Goal: Transaction & Acquisition: Purchase product/service

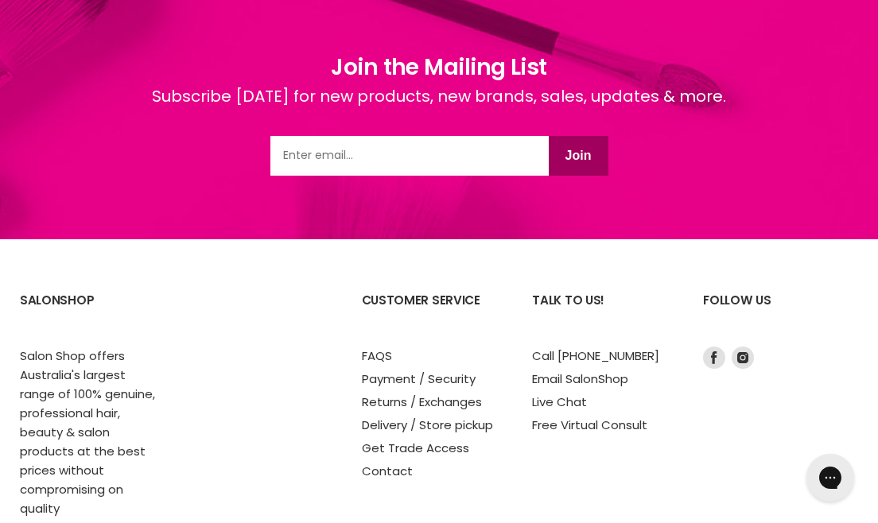
scroll to position [2206, 0]
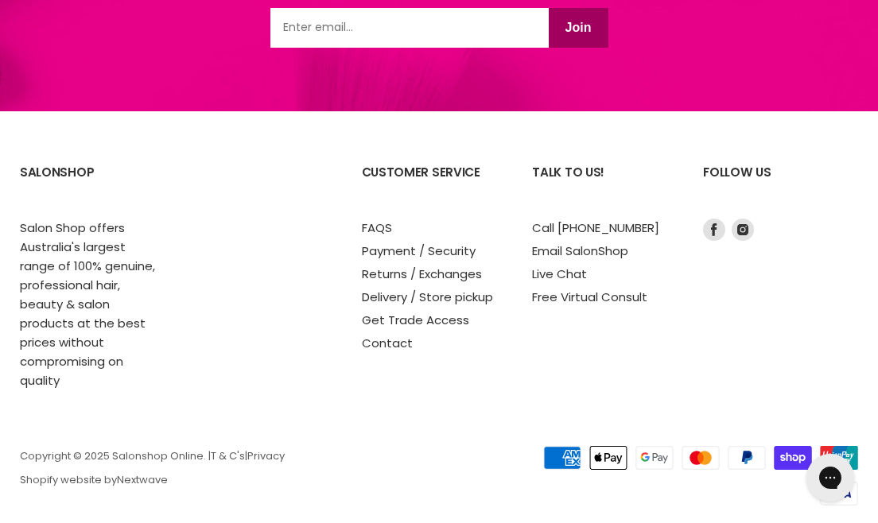
drag, startPoint x: 0, startPoint y: 0, endPoint x: 56, endPoint y: 33, distance: 65.6
click at [395, 301] on link "Delivery / Store pickup" at bounding box center [427, 297] width 131 height 17
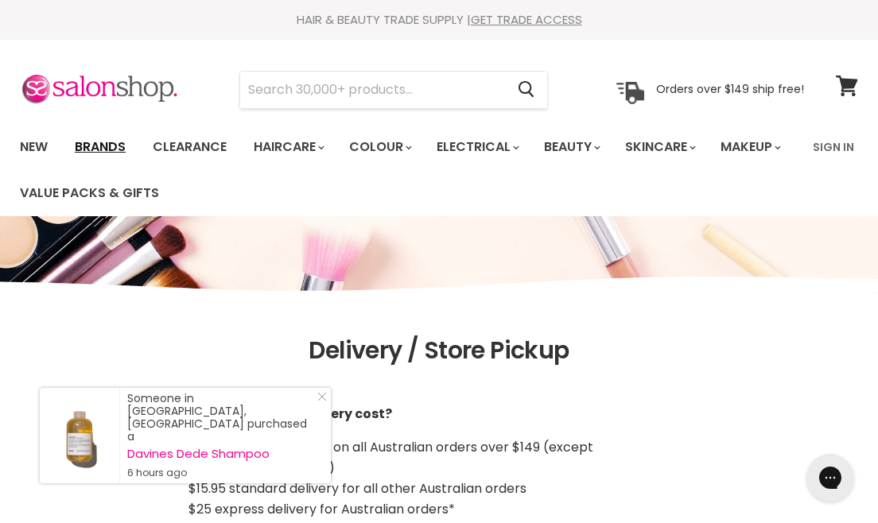
click at [114, 143] on link "Brands" at bounding box center [100, 146] width 75 height 33
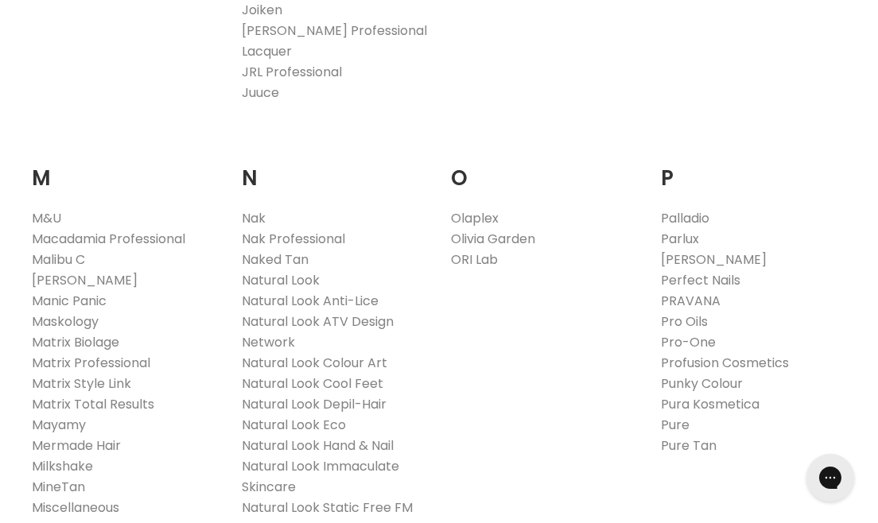
scroll to position [1690, 0]
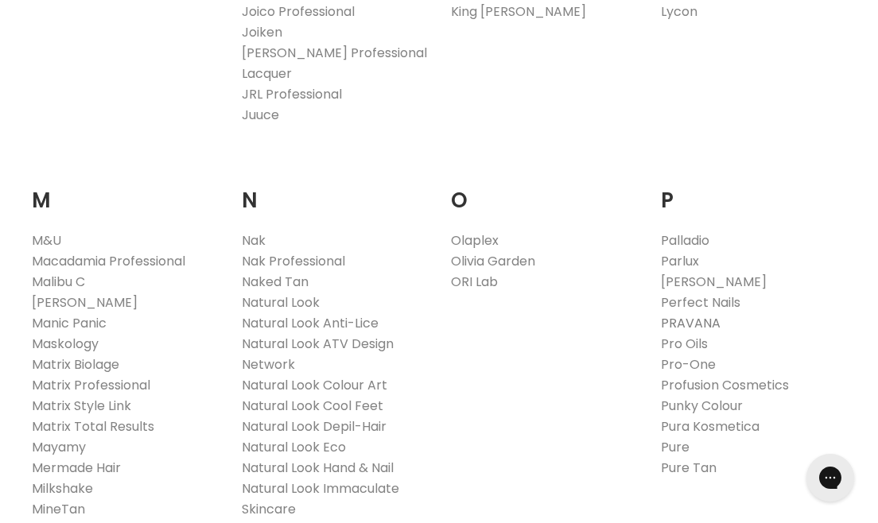
click at [696, 314] on link "PRAVANA" at bounding box center [691, 323] width 60 height 18
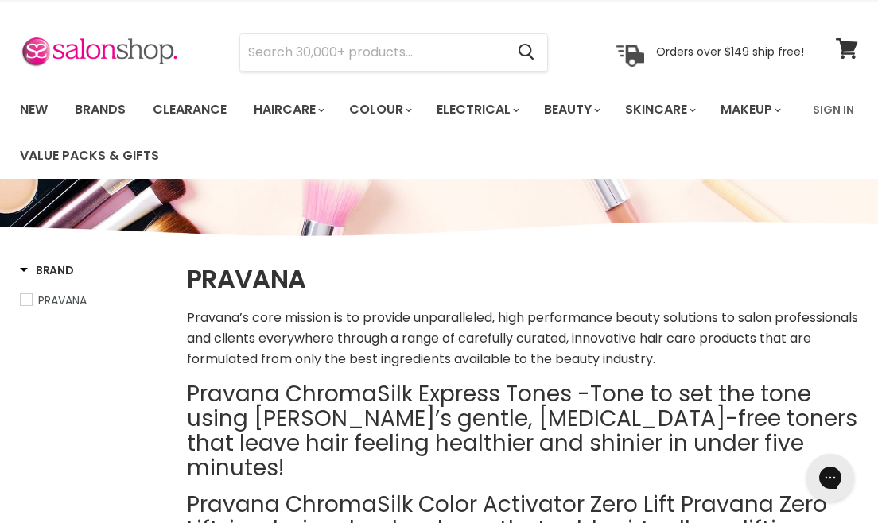
scroll to position [33, 0]
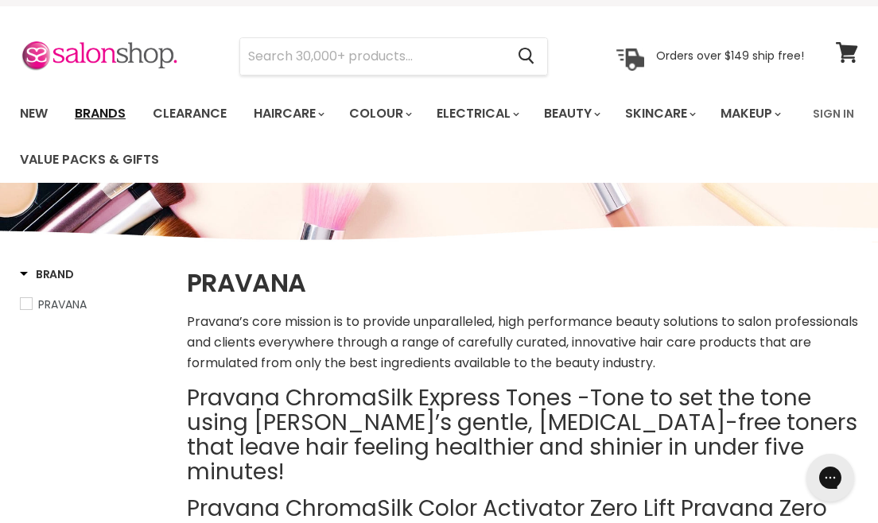
click at [107, 112] on link "Brands" at bounding box center [100, 113] width 75 height 33
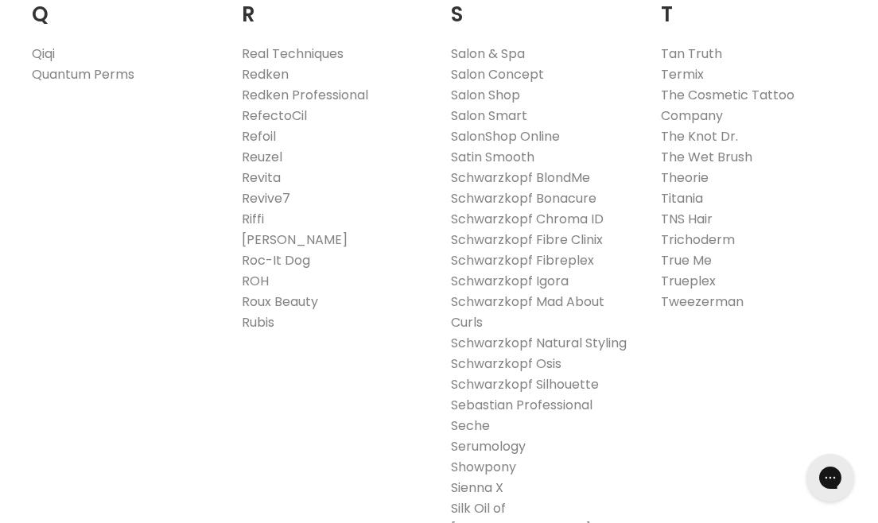
scroll to position [2543, 0]
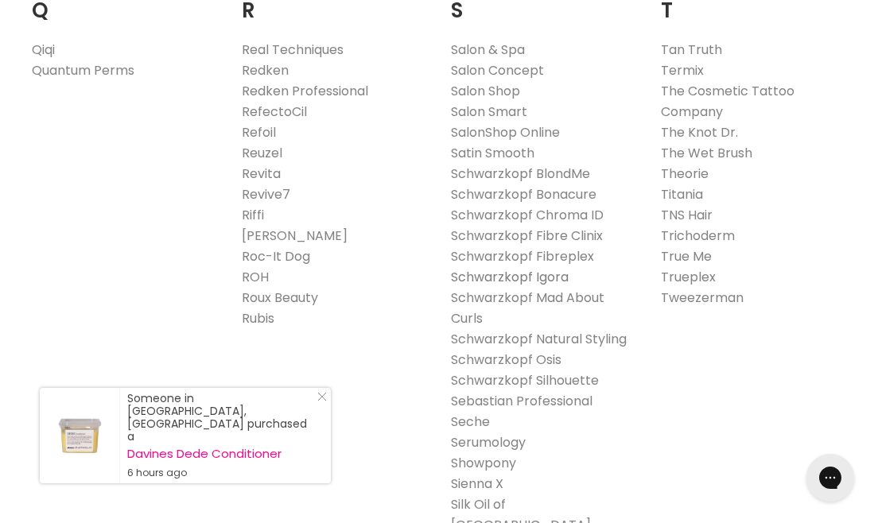
click at [547, 268] on link "Schwarzkopf Igora" at bounding box center [510, 277] width 118 height 18
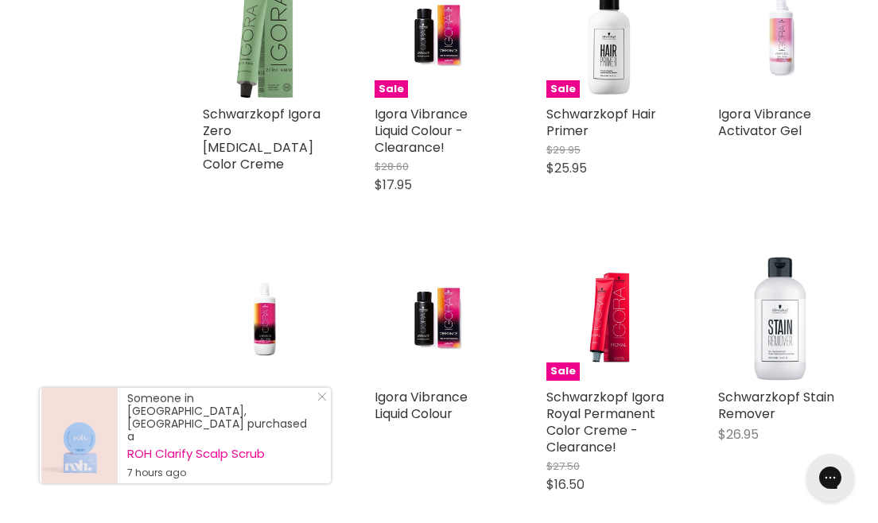
scroll to position [666, 0]
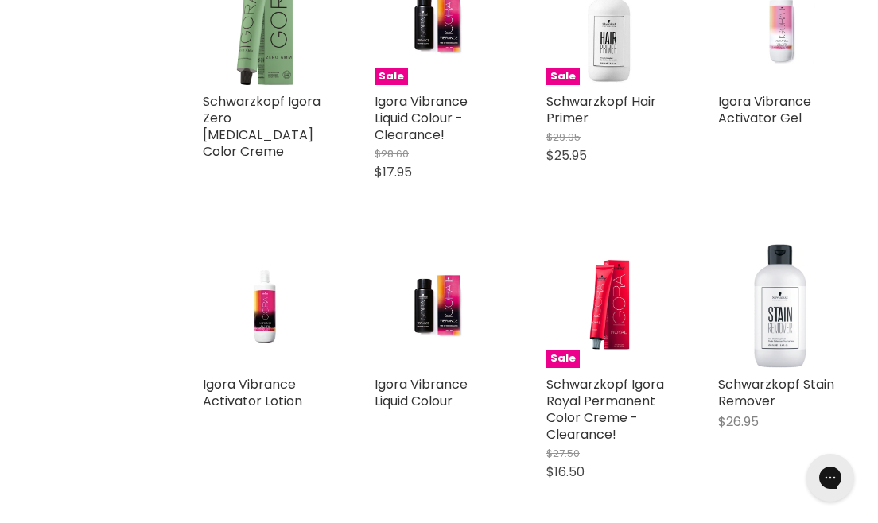
click at [418, 370] on div "Igora Vibrance Liquid Colour Schwarzkopf Igora" at bounding box center [437, 369] width 156 height 283
click at [420, 383] on link "Igora Vibrance Liquid Colour" at bounding box center [421, 392] width 93 height 35
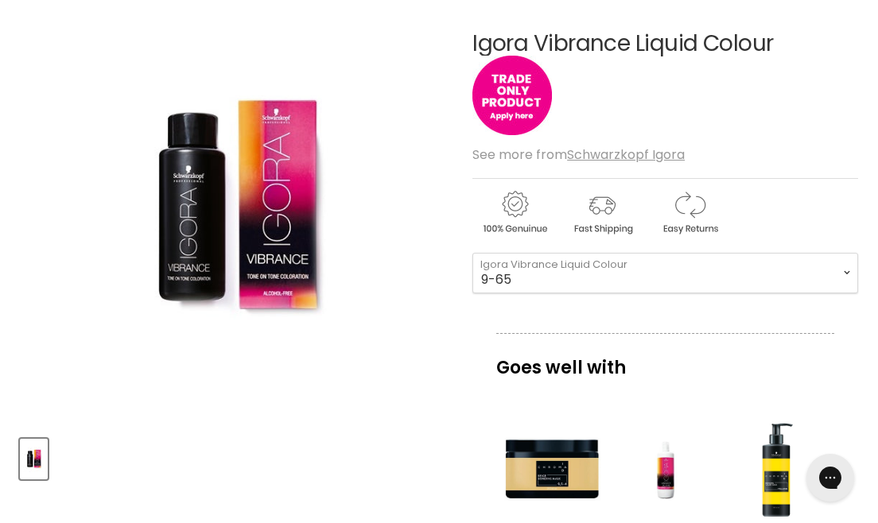
scroll to position [250, 0]
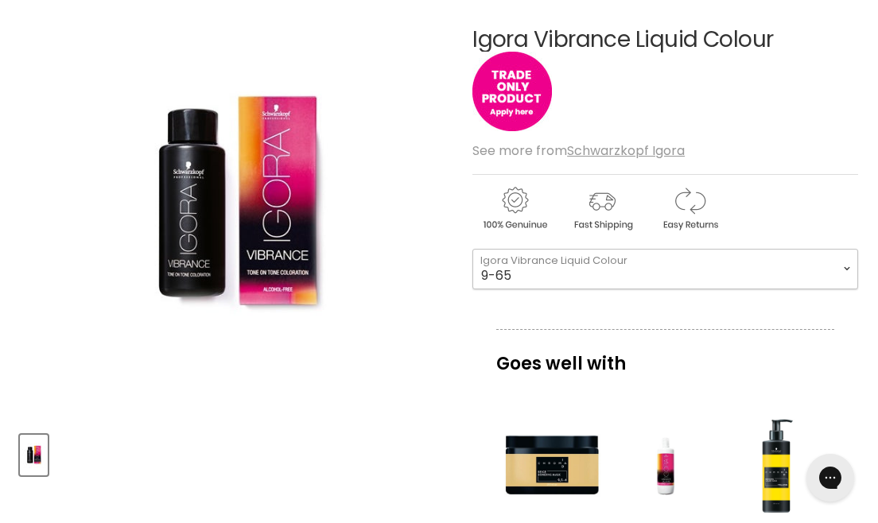
click at [820, 270] on select "9-65 9-0 7-1 7-77 4-99 4-46 9,5-4 7-55 0-11 4-6 0-88 1-0 5-65 7-0 6-68" at bounding box center [665, 269] width 386 height 40
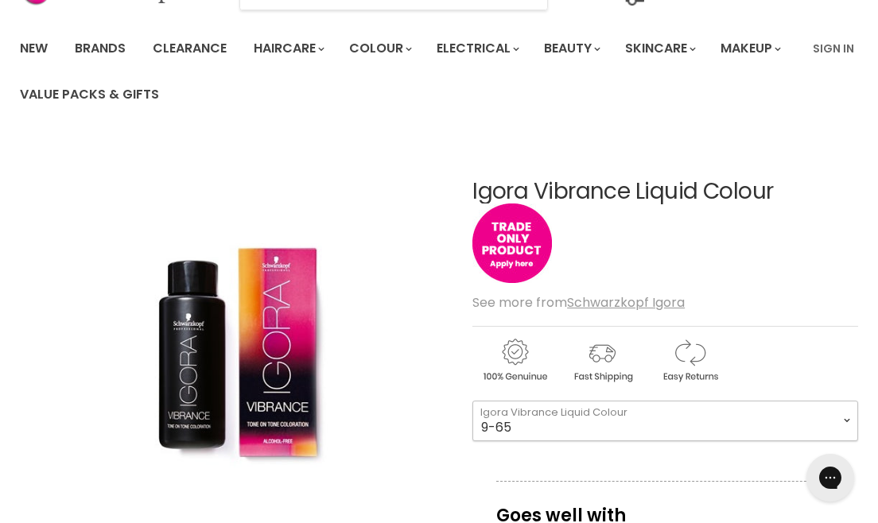
scroll to position [96, 0]
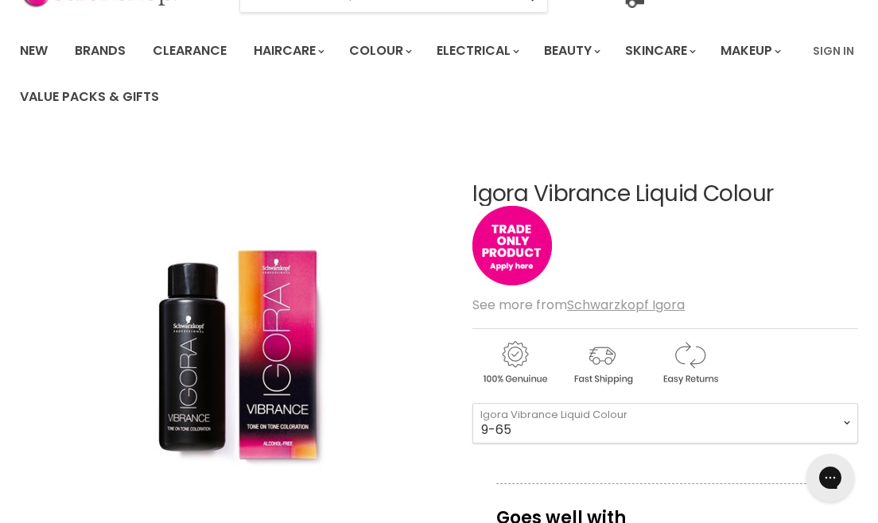
click at [259, 335] on img "Igora Vibrance Liquid Colour image. Click or Scroll to Zoom." at bounding box center [235, 358] width 288 height 432
click at [526, 271] on img "Main content" at bounding box center [512, 246] width 80 height 80
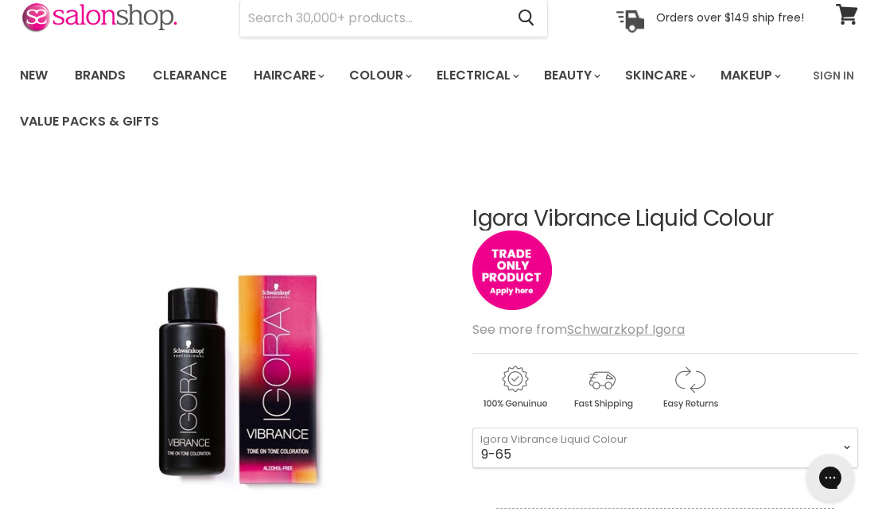
scroll to position [65, 0]
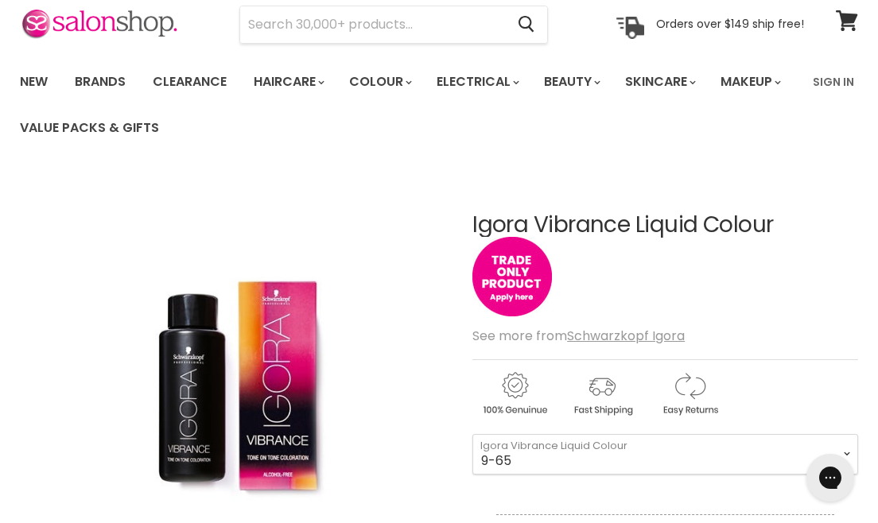
drag, startPoint x: 789, startPoint y: 222, endPoint x: 468, endPoint y: 226, distance: 320.5
copy div "Igora Vibrance Liquid Colour"
click at [838, 80] on link "Sign In" at bounding box center [833, 81] width 60 height 33
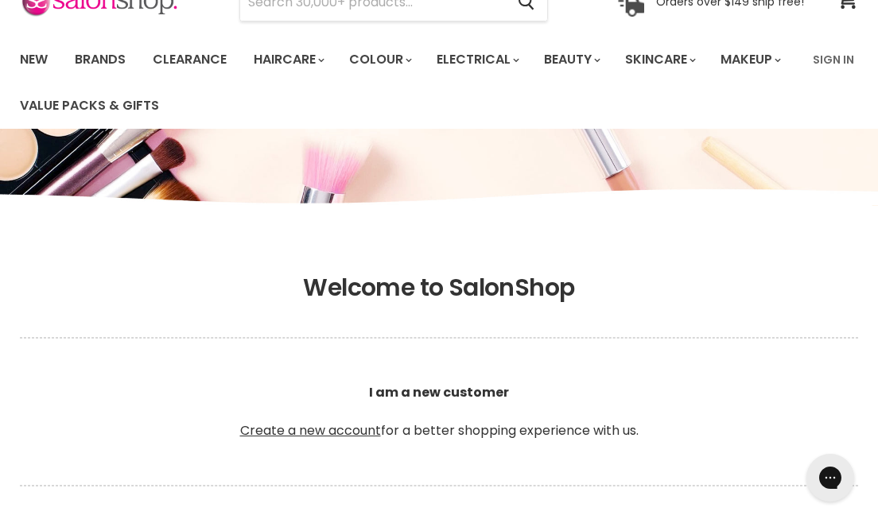
scroll to position [69, 0]
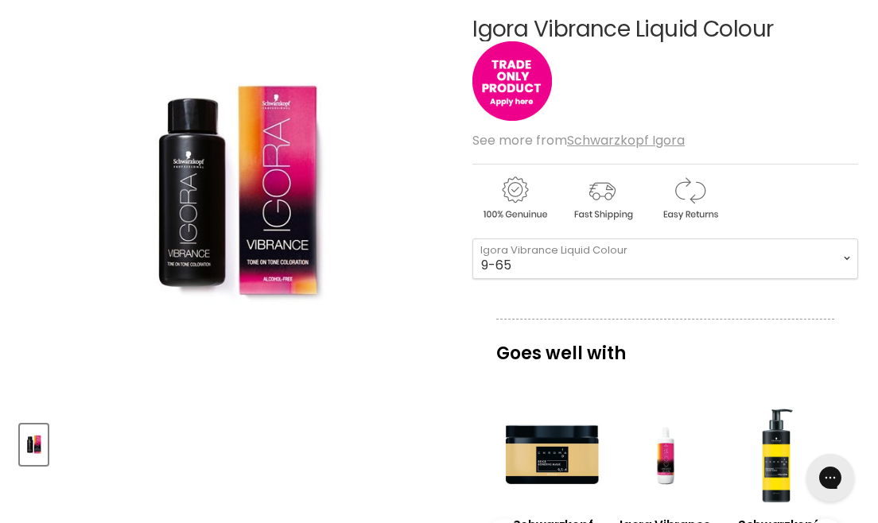
scroll to position [258, 0]
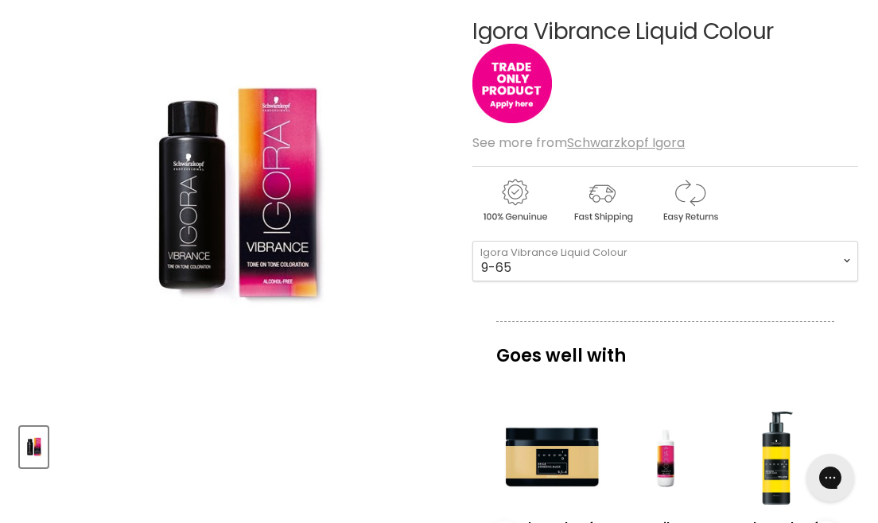
click at [191, 212] on img "Igora Vibrance Liquid Colour image. Click or Scroll to Zoom." at bounding box center [235, 195] width 288 height 432
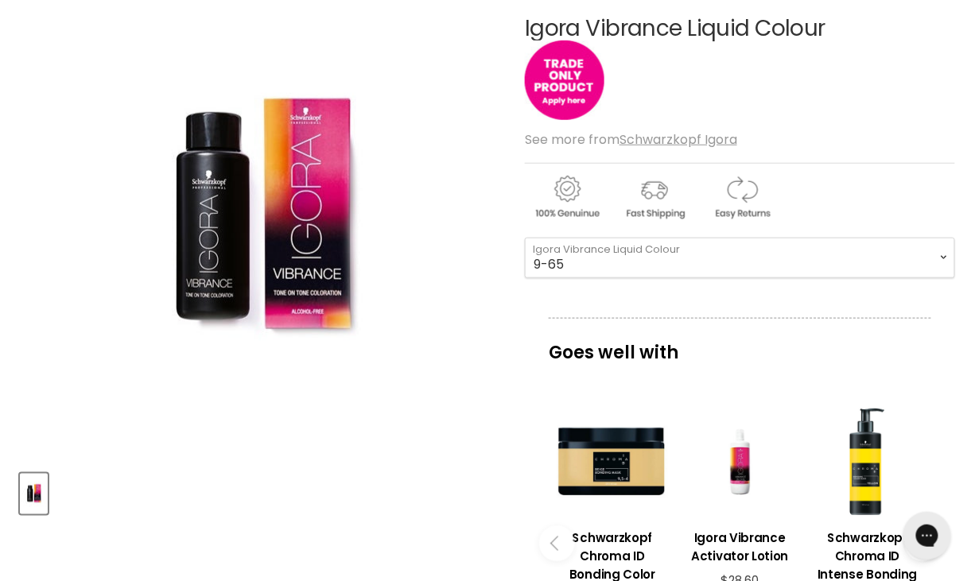
scroll to position [259, 0]
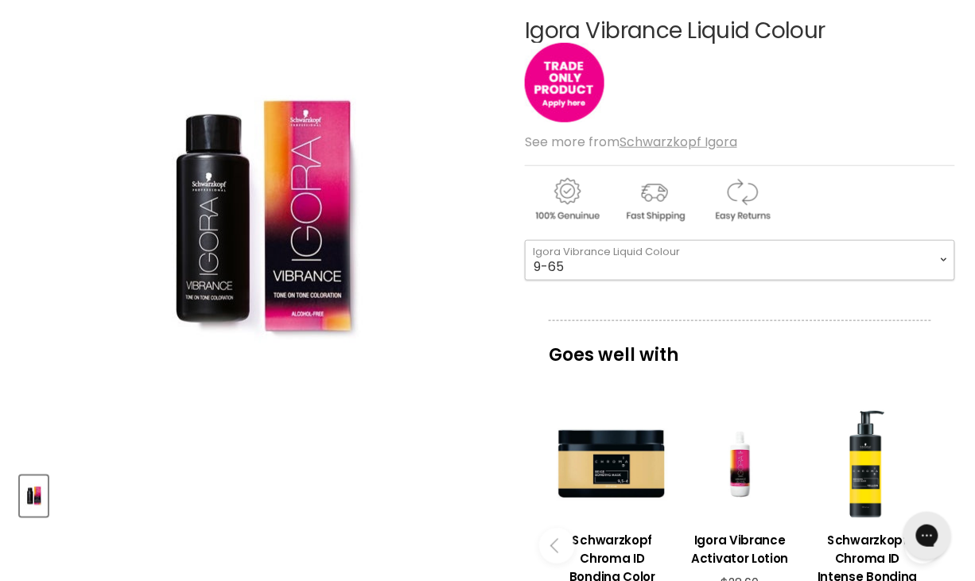
click at [877, 262] on select "9-65 9-0 7-1 7-77 4-99 4-46 9,5-4 7-55 0-11 4-6 0-88 1-0 5-65 7-0 6-68" at bounding box center [740, 260] width 430 height 40
click at [525, 240] on select "9-65 9-0 7-1 7-77 4-99 4-46 9,5-4 7-55 0-11 4-6 0-88 1-0 5-65 7-0 6-68" at bounding box center [740, 260] width 430 height 40
select select "3-65"
click at [877, 262] on select "9-65 9-0 7-1 7-77 4-99 4-46 9,5-4 7-55 0-11 4-6 0-88 1-0 5-65 7-0 6-68" at bounding box center [740, 260] width 430 height 40
click at [525, 240] on select "9-65 9-0 7-1 7-77 4-99 4-46 9,5-4 7-55 0-11 4-6 0-88 1-0 5-65 7-0 6-68" at bounding box center [740, 260] width 430 height 40
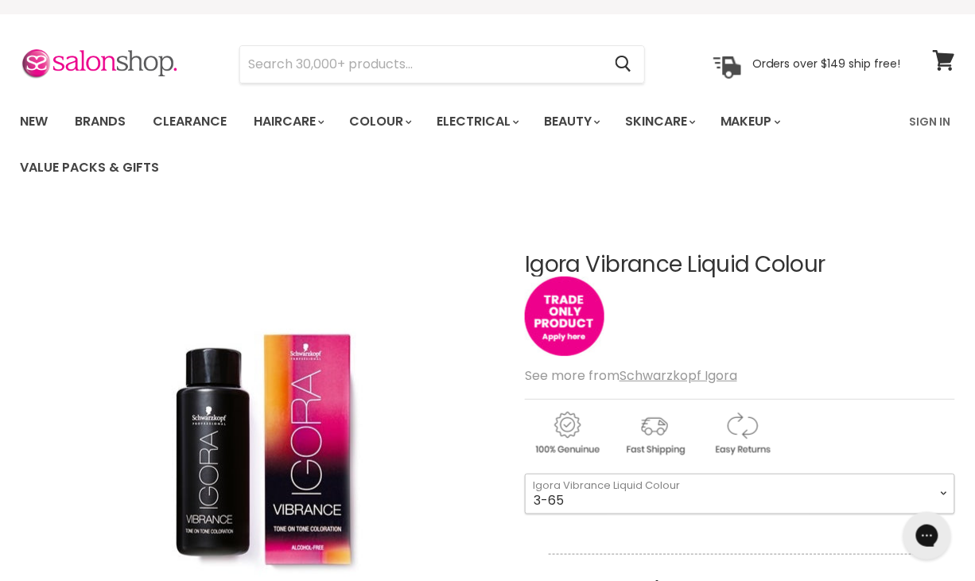
scroll to position [29, 0]
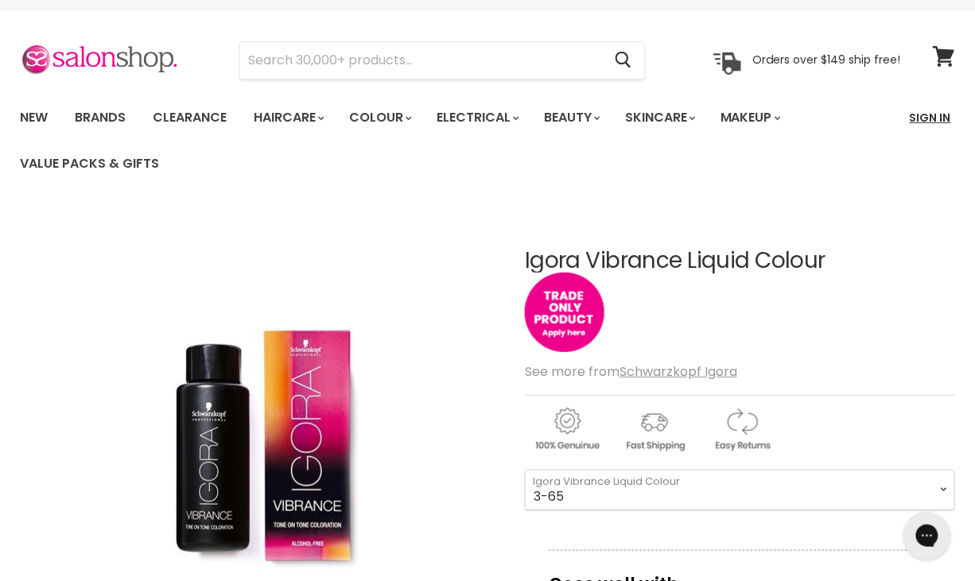
click at [877, 114] on link "Sign In" at bounding box center [930, 117] width 60 height 33
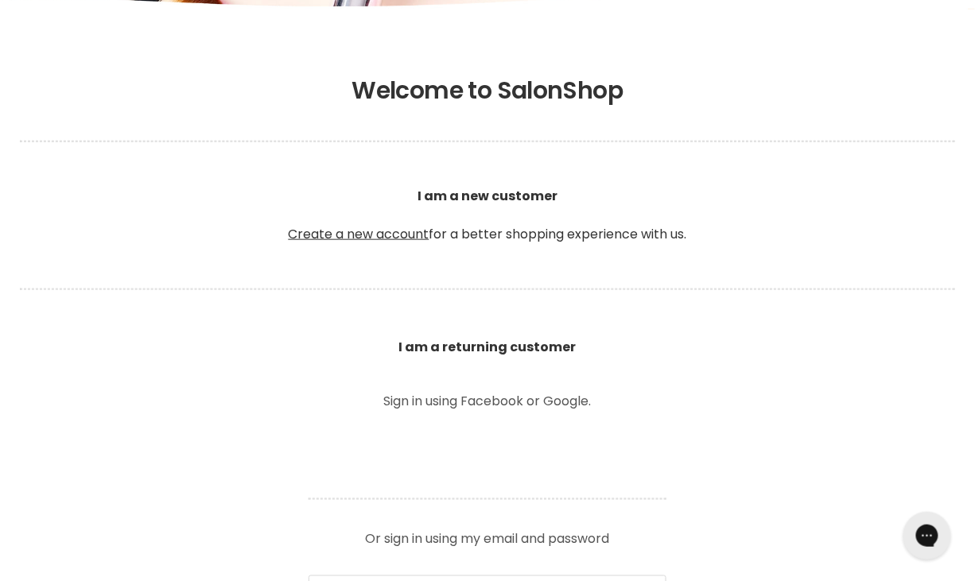
scroll to position [281, 0]
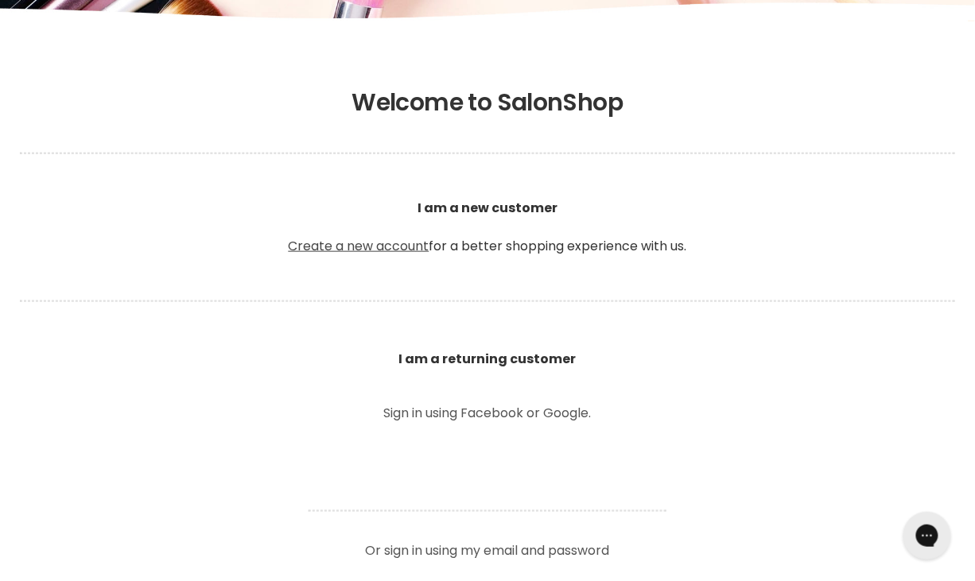
click at [368, 244] on link "Create a new account" at bounding box center [359, 246] width 141 height 18
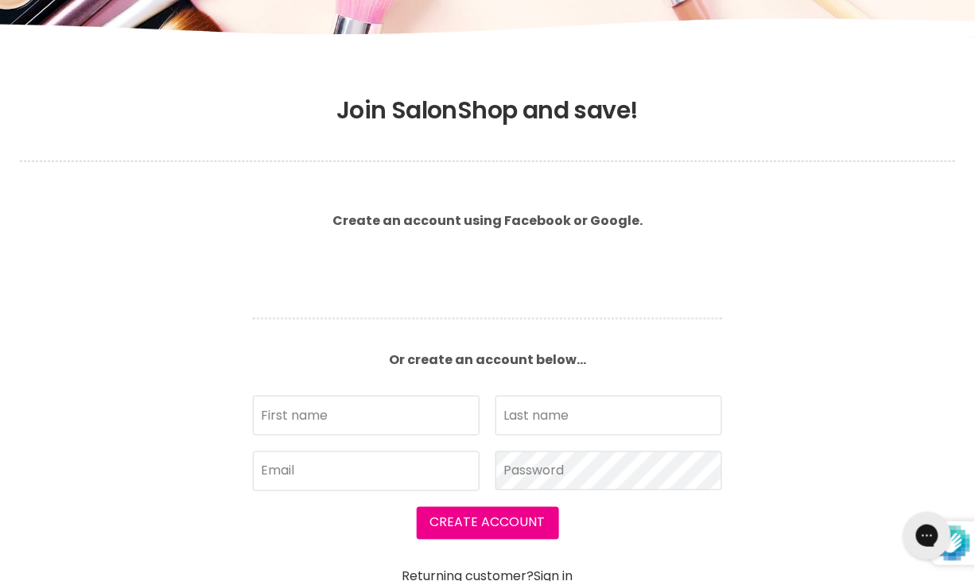
scroll to position [250, 0]
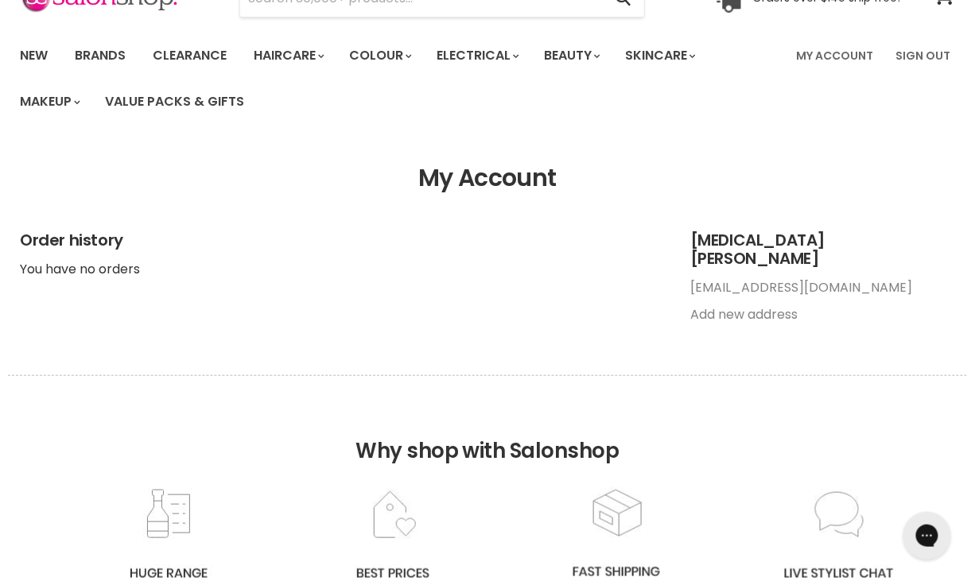
scroll to position [81, 0]
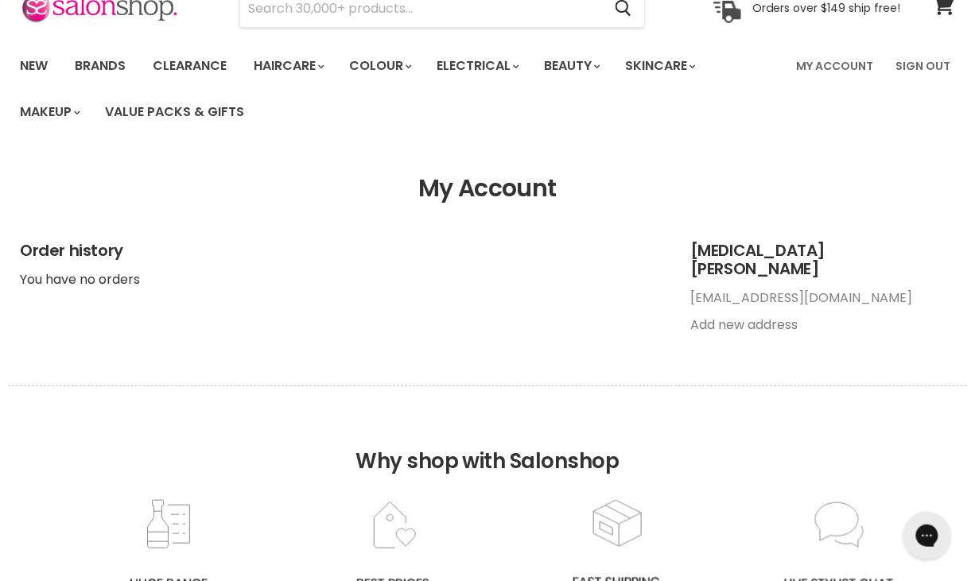
click at [761, 316] on link "Add new address" at bounding box center [743, 325] width 107 height 18
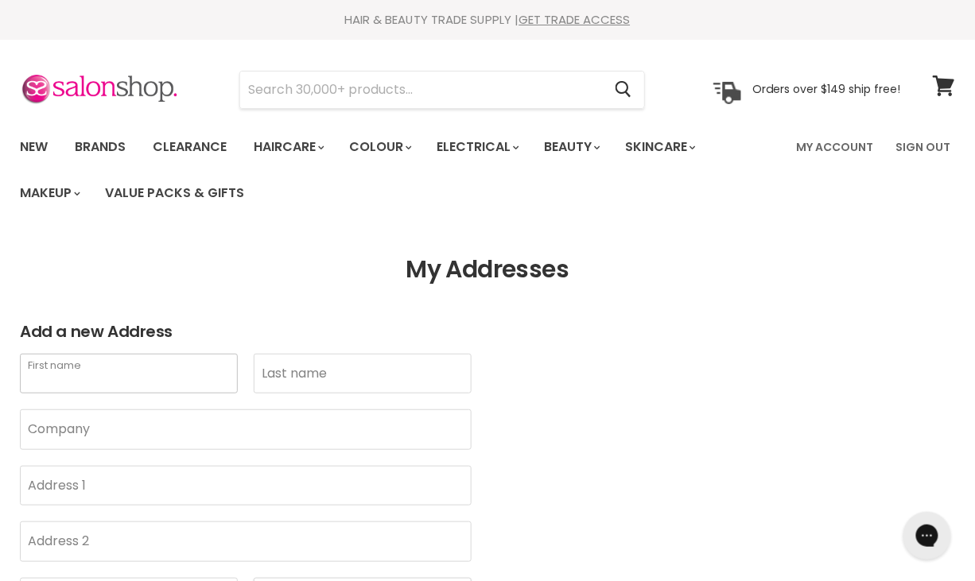
click at [150, 369] on input "First name" at bounding box center [129, 374] width 218 height 40
type input "[PERSON_NAME]"
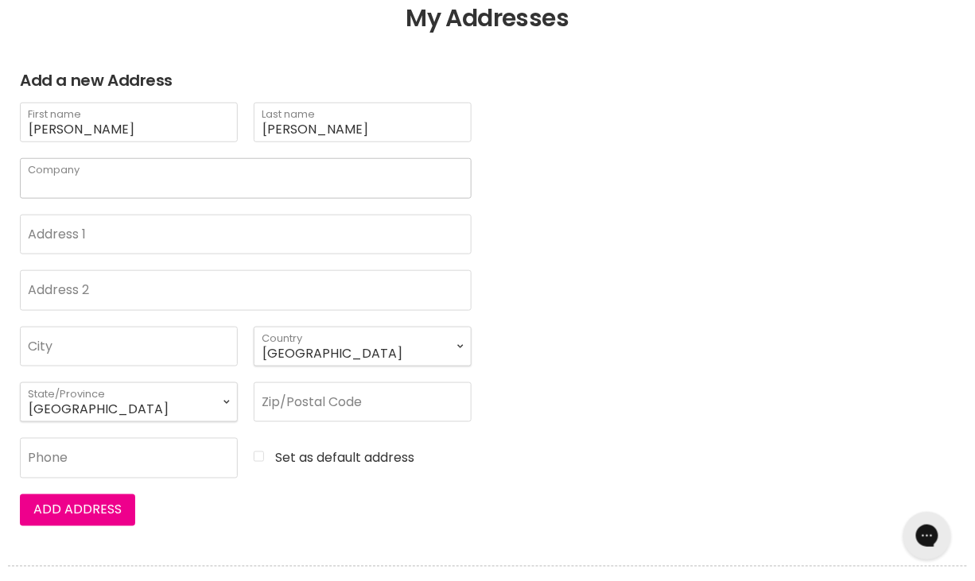
scroll to position [248, 0]
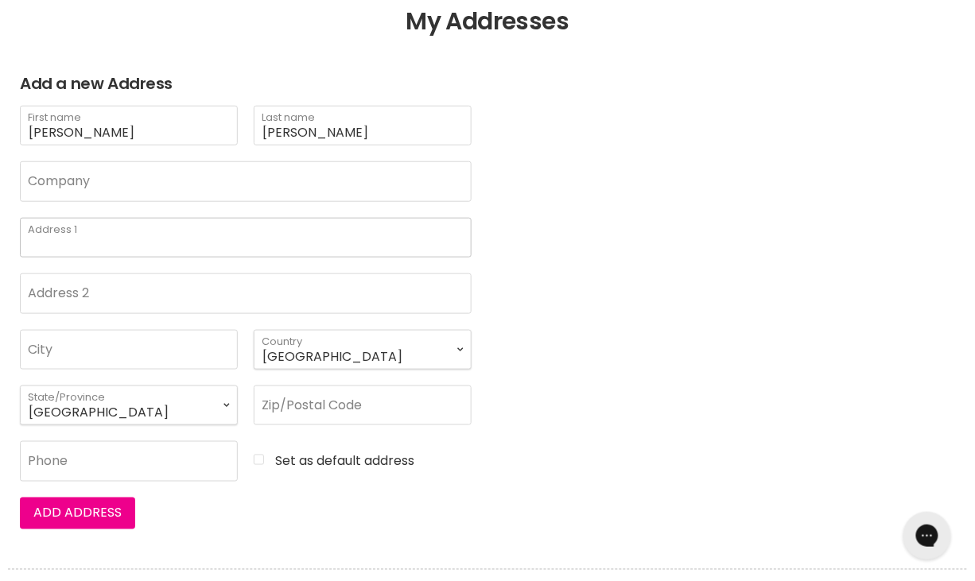
click at [91, 242] on input "Address 1" at bounding box center [246, 238] width 452 height 40
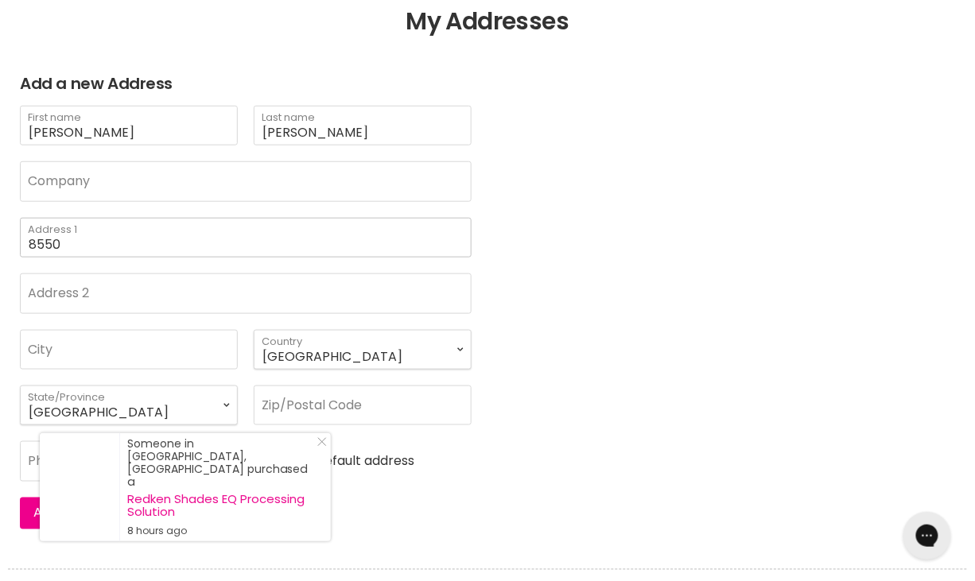
type input "[STREET_ADDRESS]"
click at [146, 286] on input "Address 2" at bounding box center [246, 294] width 452 height 40
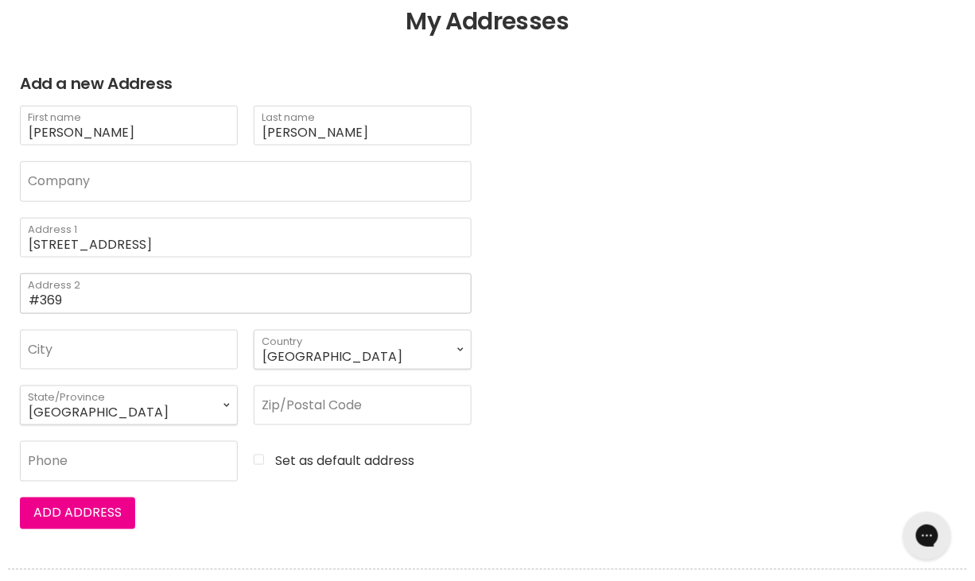
type input "#369"
click at [142, 332] on input "City" at bounding box center [129, 350] width 218 height 40
type input "[GEOGRAPHIC_DATA]"
click at [348, 346] on select "Australia New Zealand Poland Japan --- Afghanistan Åland Islands Albania Algeri…" at bounding box center [363, 350] width 218 height 40
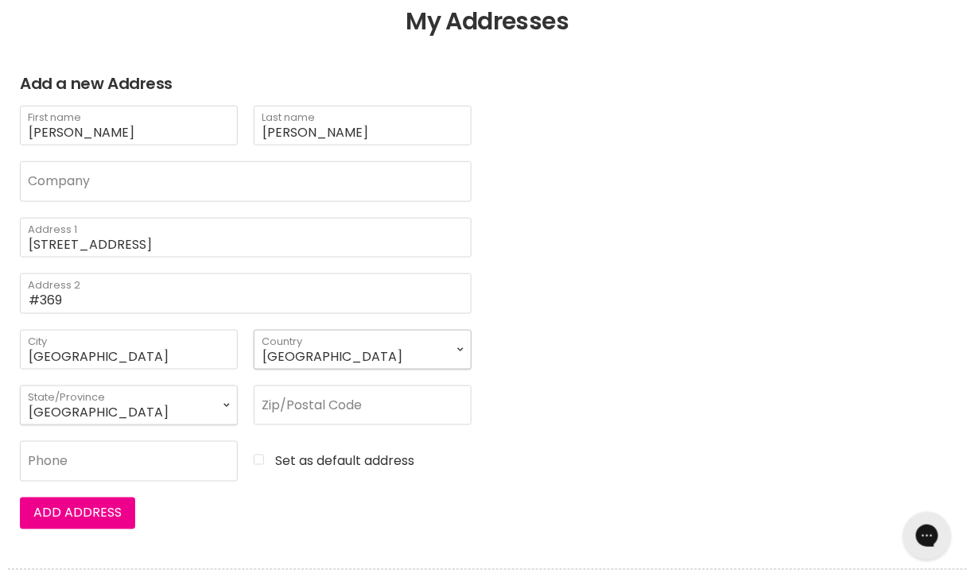
select select "[GEOGRAPHIC_DATA]"
click at [254, 330] on select "Australia New Zealand Poland Japan --- Afghanistan Åland Islands Albania Algeri…" at bounding box center [363, 350] width 218 height 40
click at [160, 413] on select "Alabama Alaska American Samoa Arizona Arkansas Armed Forces Americas Armed Forc…" at bounding box center [129, 406] width 218 height 40
select select "Nevada"
click at [20, 386] on select "Alabama Alaska American Samoa Arizona Arkansas Armed Forces Americas Armed Forc…" at bounding box center [129, 406] width 218 height 40
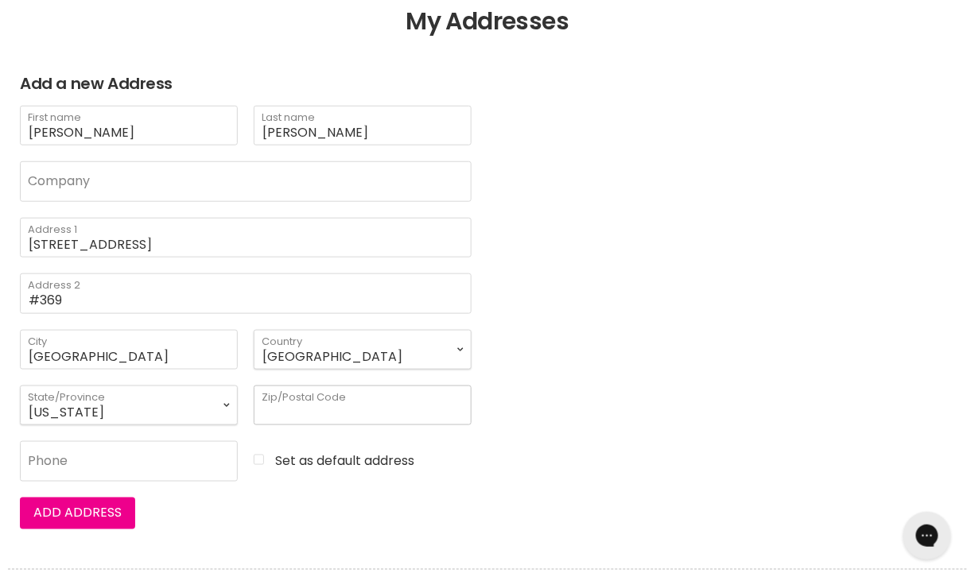
click at [336, 408] on input "Zip/Postal Code" at bounding box center [363, 406] width 218 height 40
type input "89149"
click at [130, 475] on input "Phone" at bounding box center [129, 461] width 218 height 40
type input "6175049339"
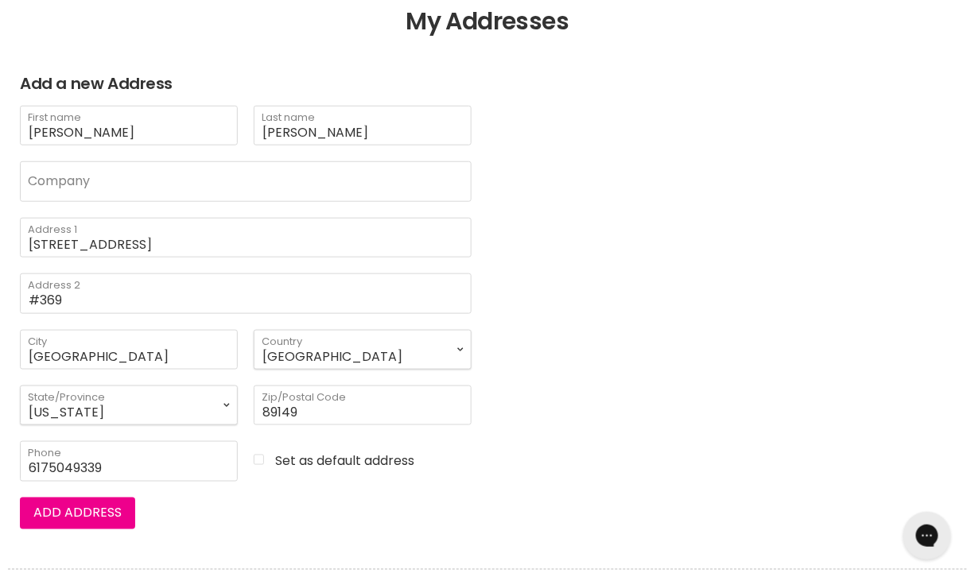
click at [536, 468] on article "Add a new Address Kayren First name Phillips Last name Company 8550 W Deer Spri…" at bounding box center [487, 302] width 975 height 455
click at [69, 508] on button "Add address" at bounding box center [77, 514] width 115 height 32
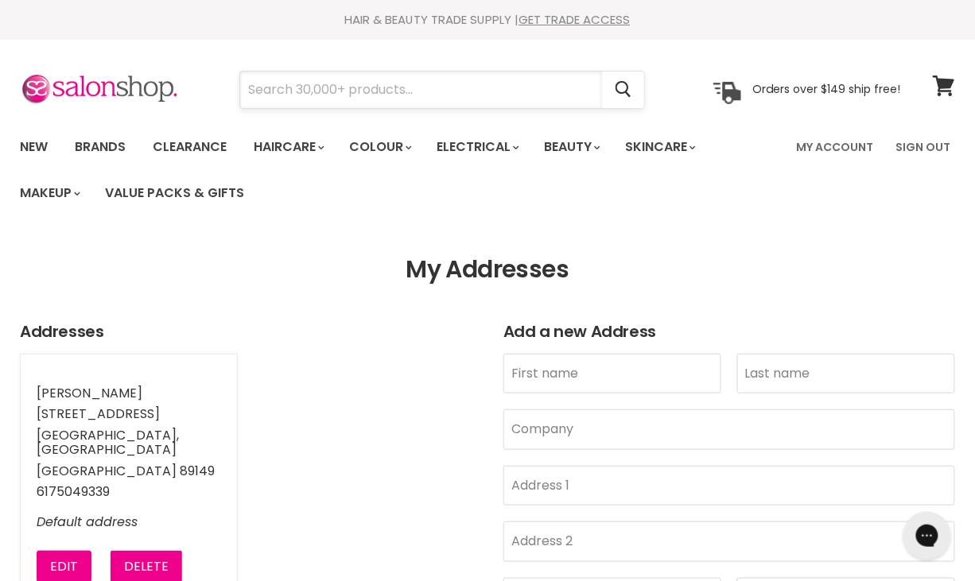
click at [371, 86] on input "Search" at bounding box center [421, 90] width 362 height 37
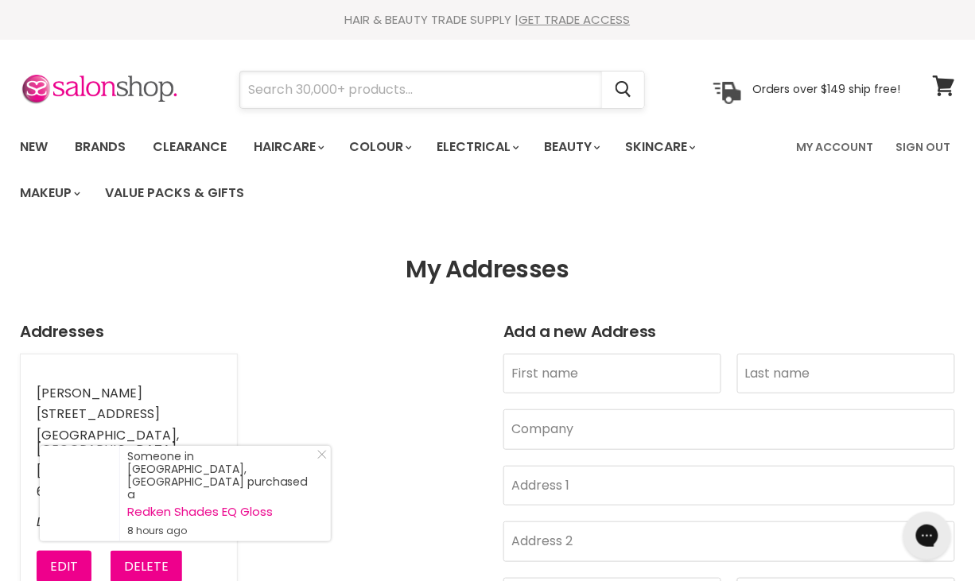
type input "g"
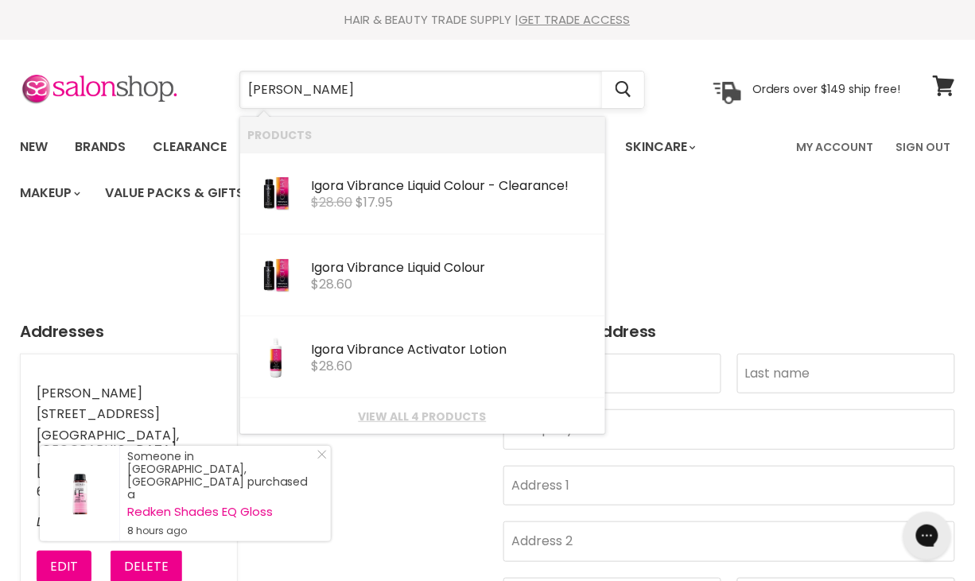
type input "[PERSON_NAME]"
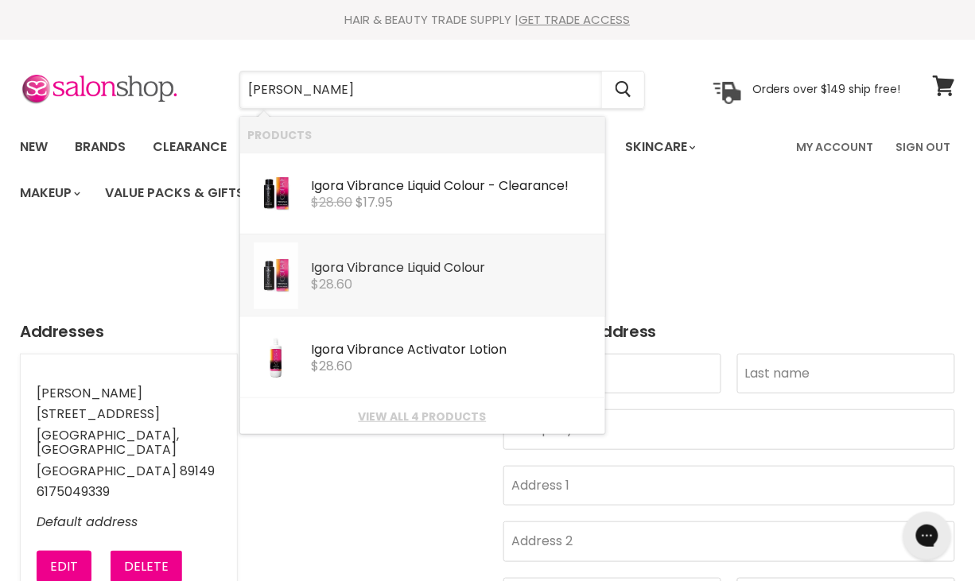
click at [444, 276] on div "Igora Vibranc e Liquid Colour" at bounding box center [454, 269] width 285 height 17
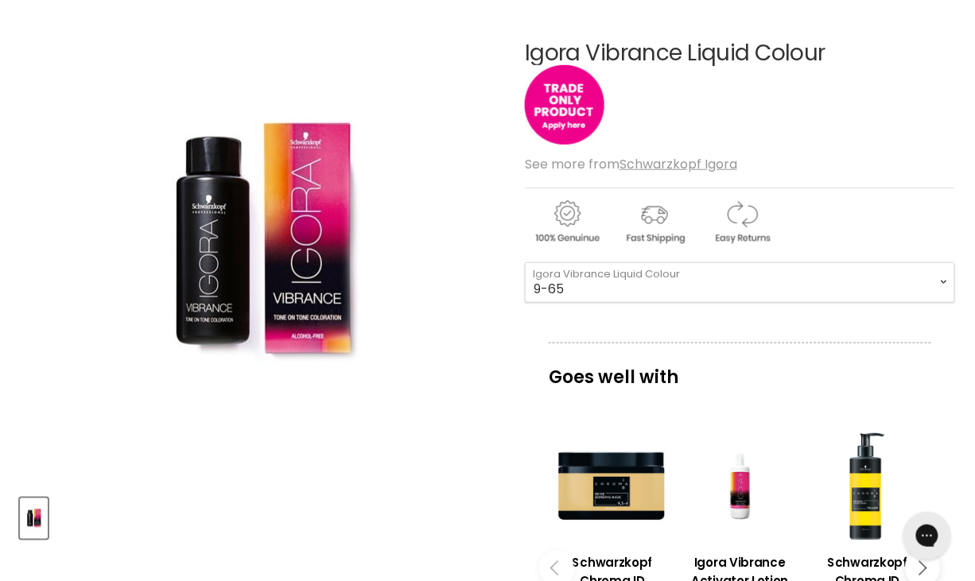
scroll to position [233, 0]
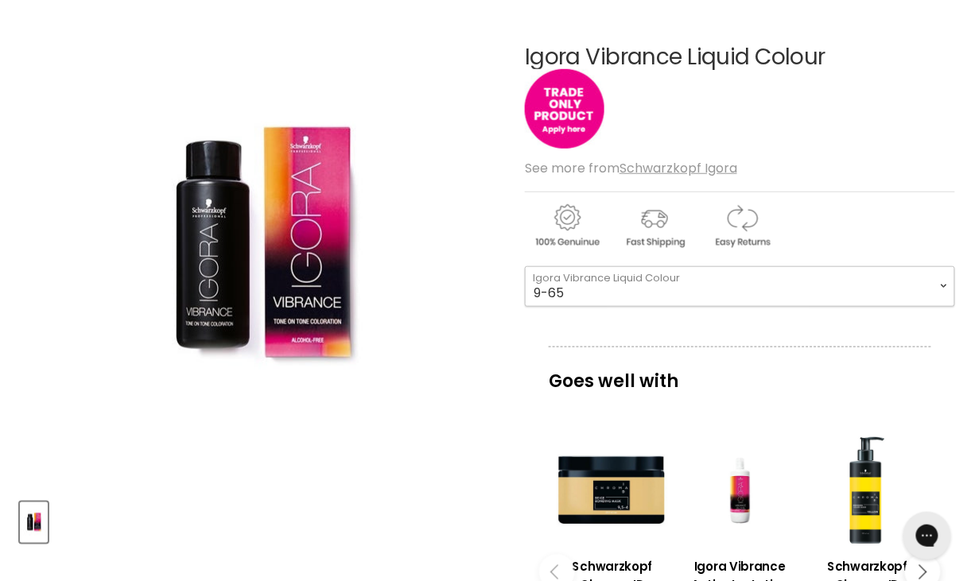
click at [942, 292] on select "9-65 9-0 7-1 7-77 4-99 4-46 9,5-4 7-55 0-11 4-6 0-88 1-0 5-65 7-0 6-68" at bounding box center [740, 286] width 430 height 40
click at [525, 266] on select "9-65 9-0 7-1 7-77 4-99 4-46 9,5-4 7-55 0-11 4-6 0-88 1-0 5-65 7-0 6-68" at bounding box center [740, 286] width 430 height 40
select select "3-65"
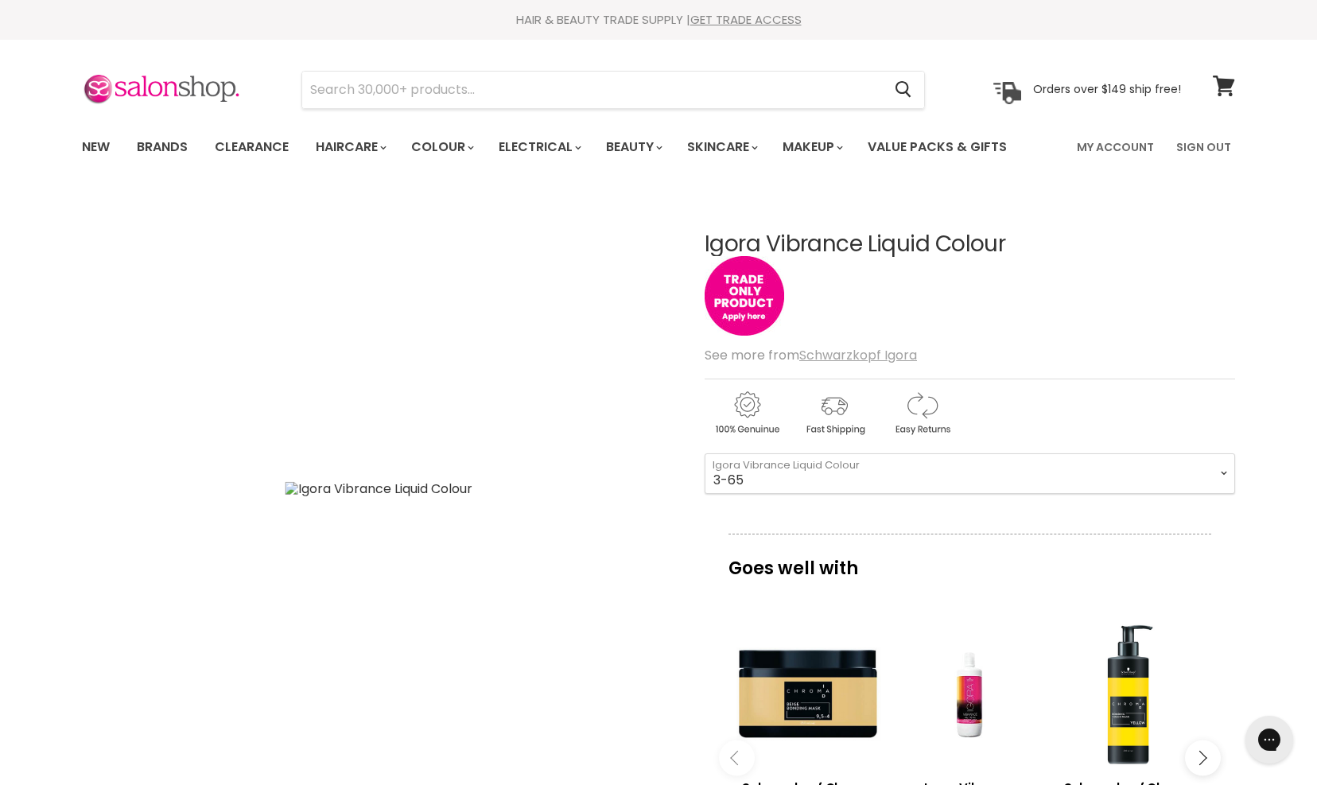
click at [861, 355] on u "Schwarzkopf Igora" at bounding box center [858, 355] width 118 height 18
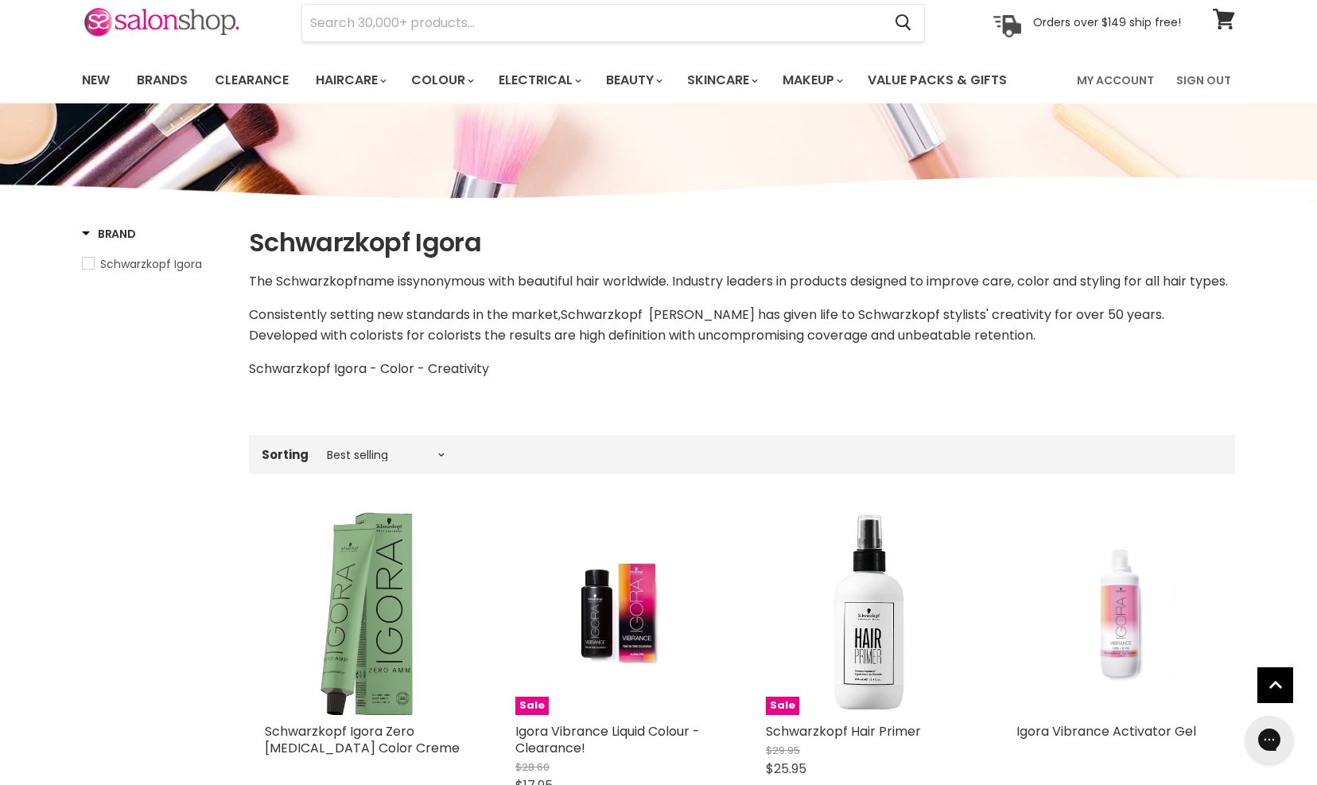
scroll to position [57, 0]
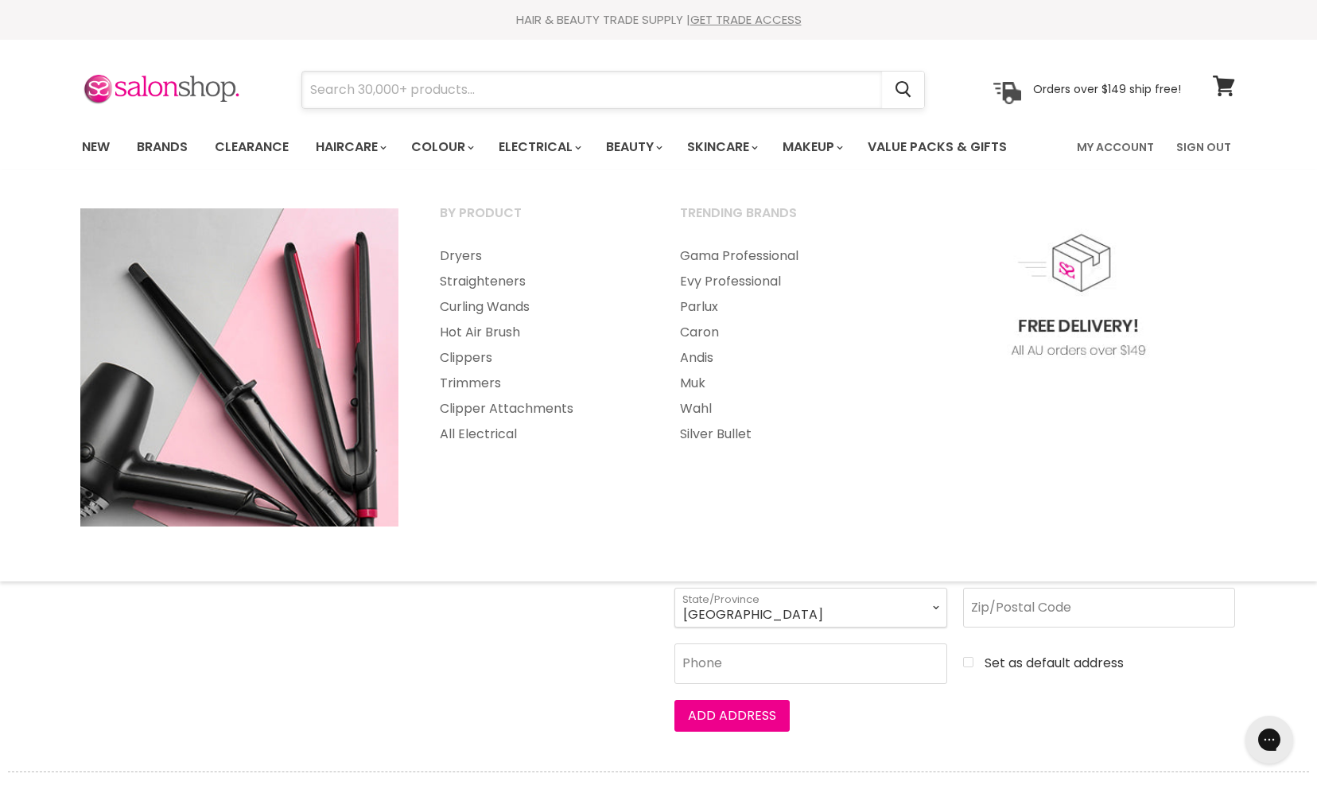
click at [452, 80] on input "Search" at bounding box center [592, 90] width 580 height 37
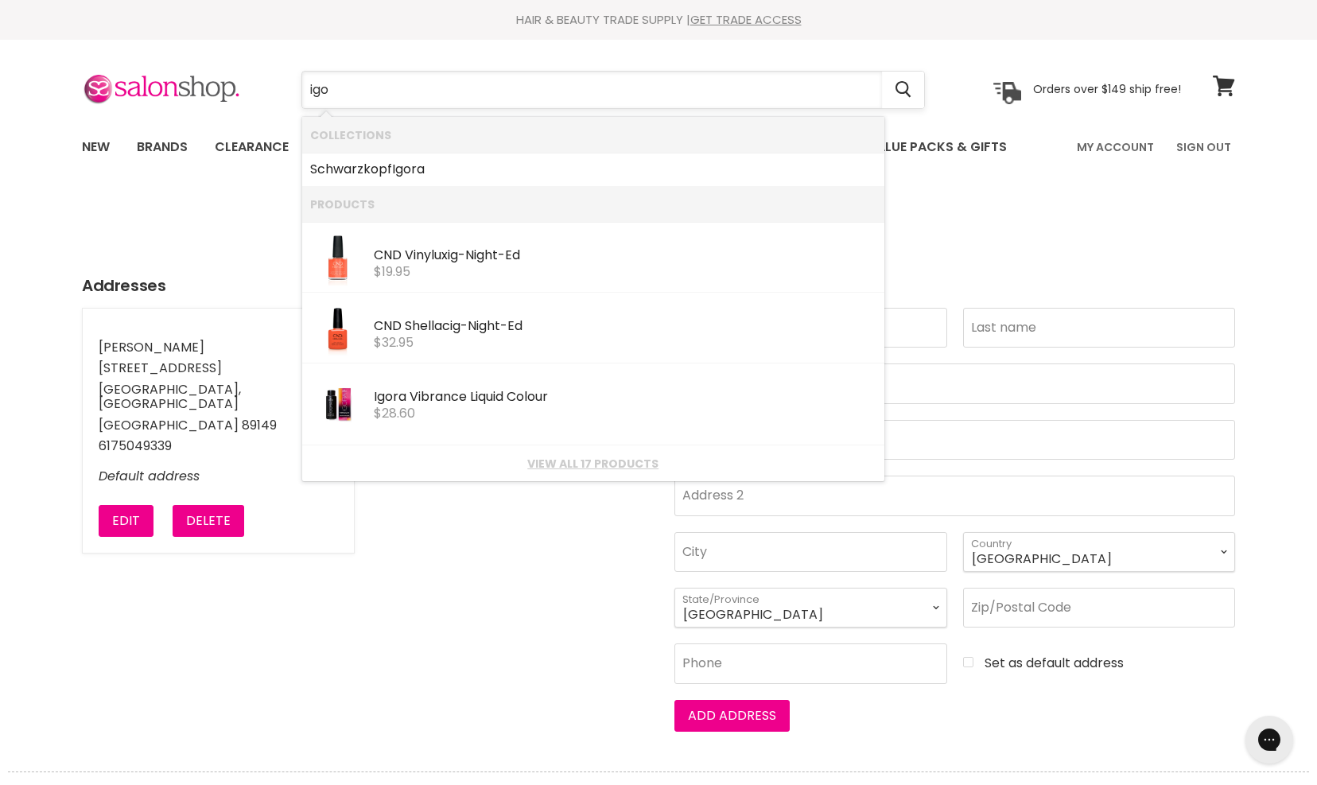
type input "igor"
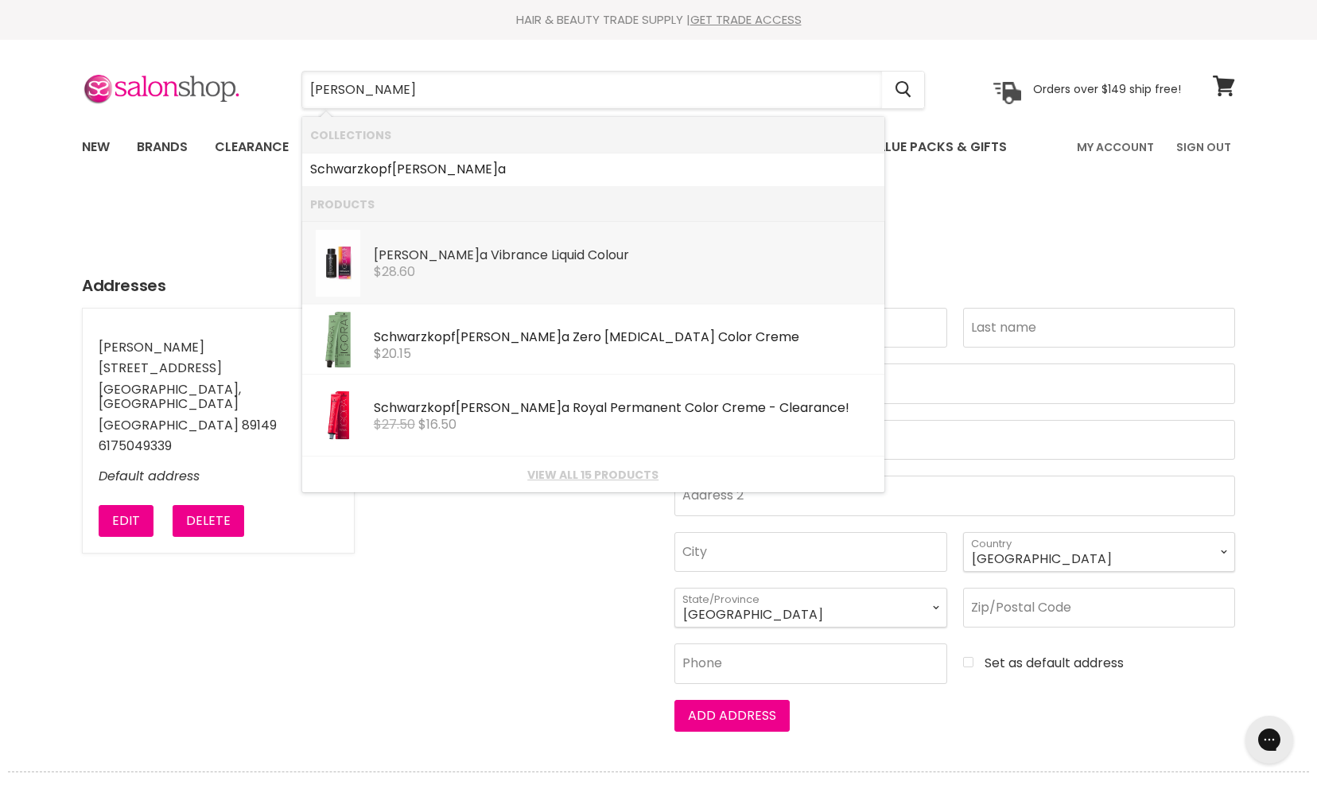
click at [557, 271] on div "$28.60" at bounding box center [625, 272] width 503 height 14
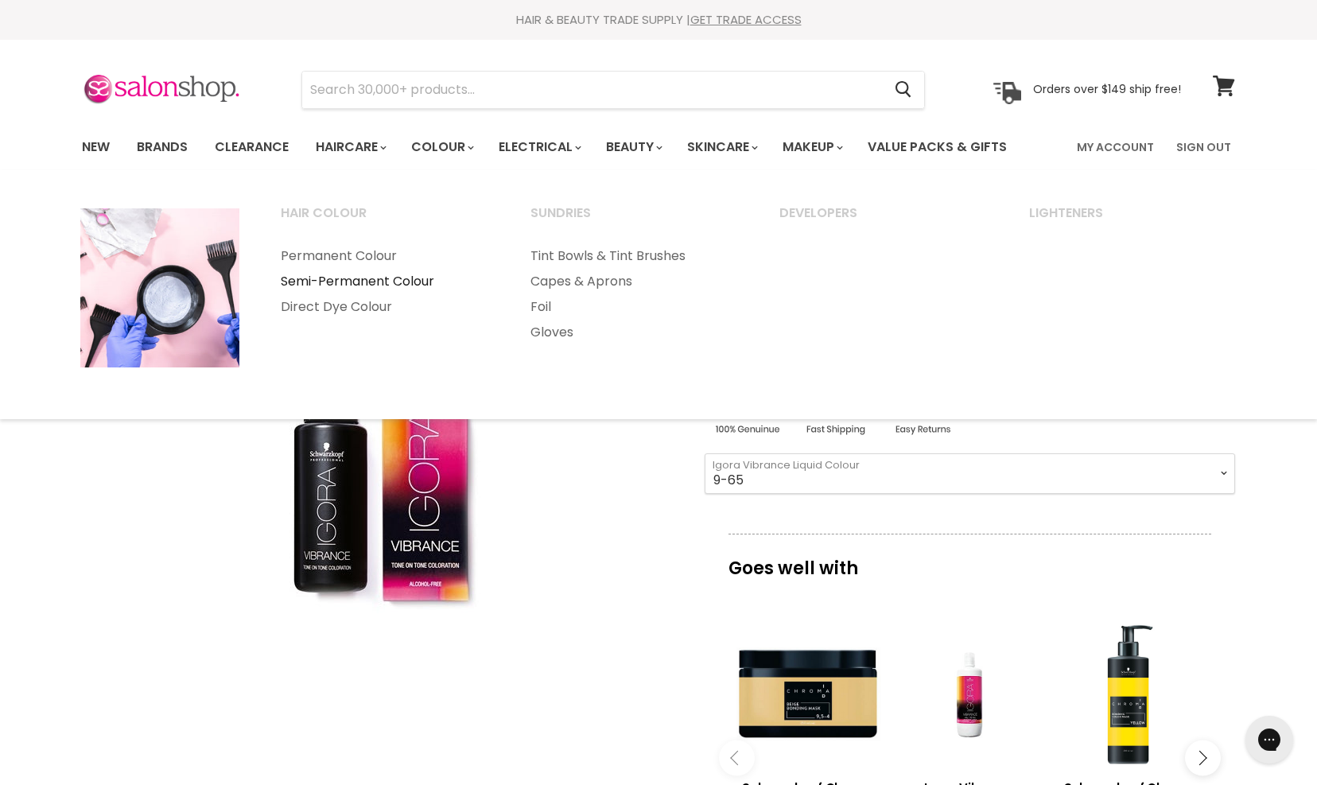
click at [378, 277] on link "Semi-Permanent Colour" at bounding box center [384, 281] width 246 height 25
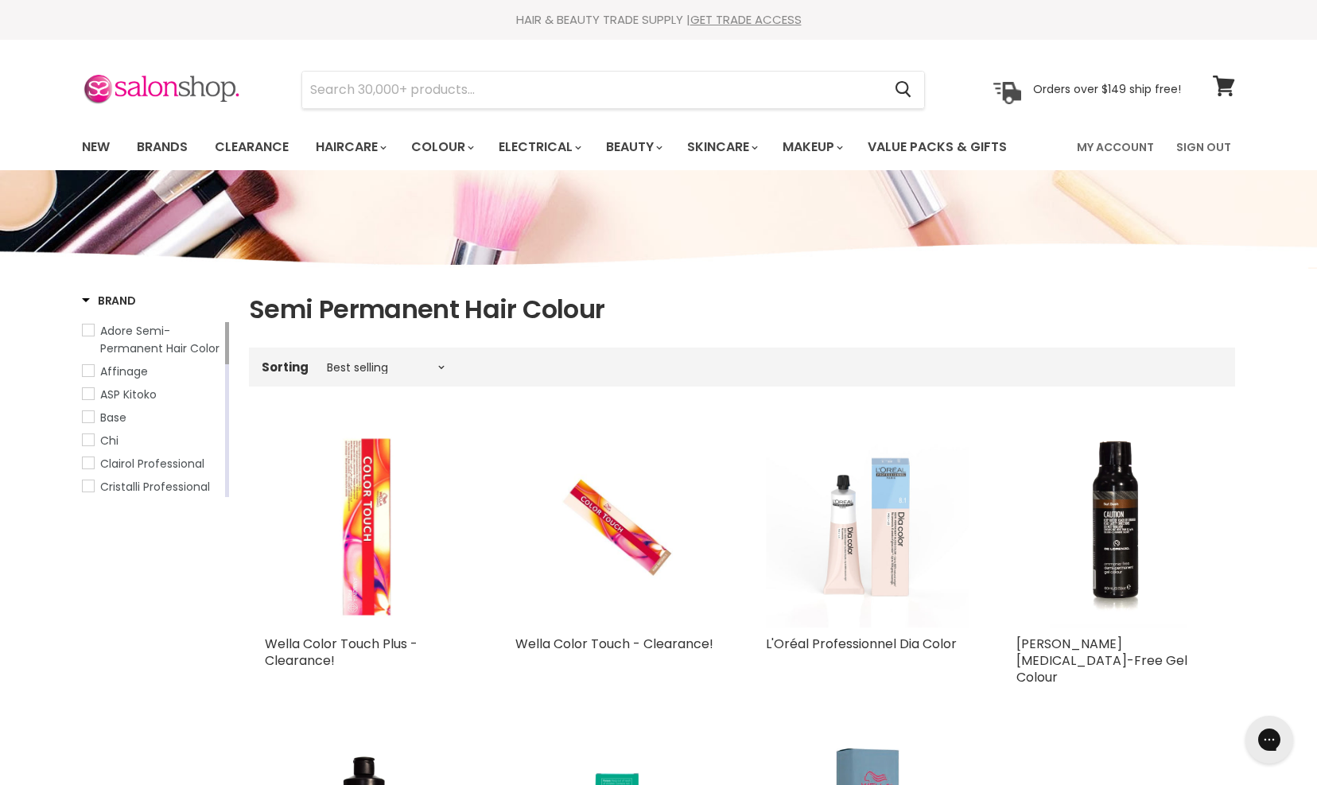
click at [339, 549] on img "Main content" at bounding box center [366, 526] width 203 height 203
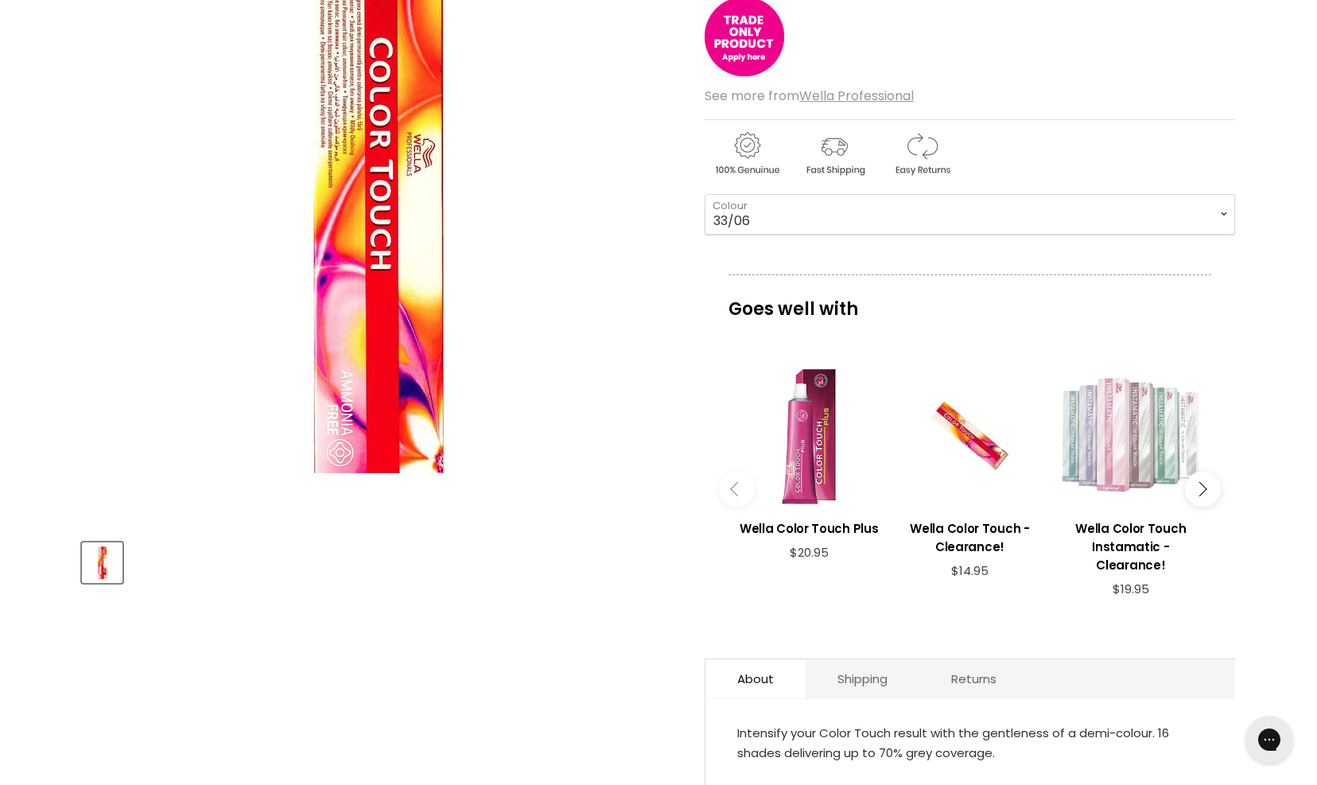
scroll to position [257, 0]
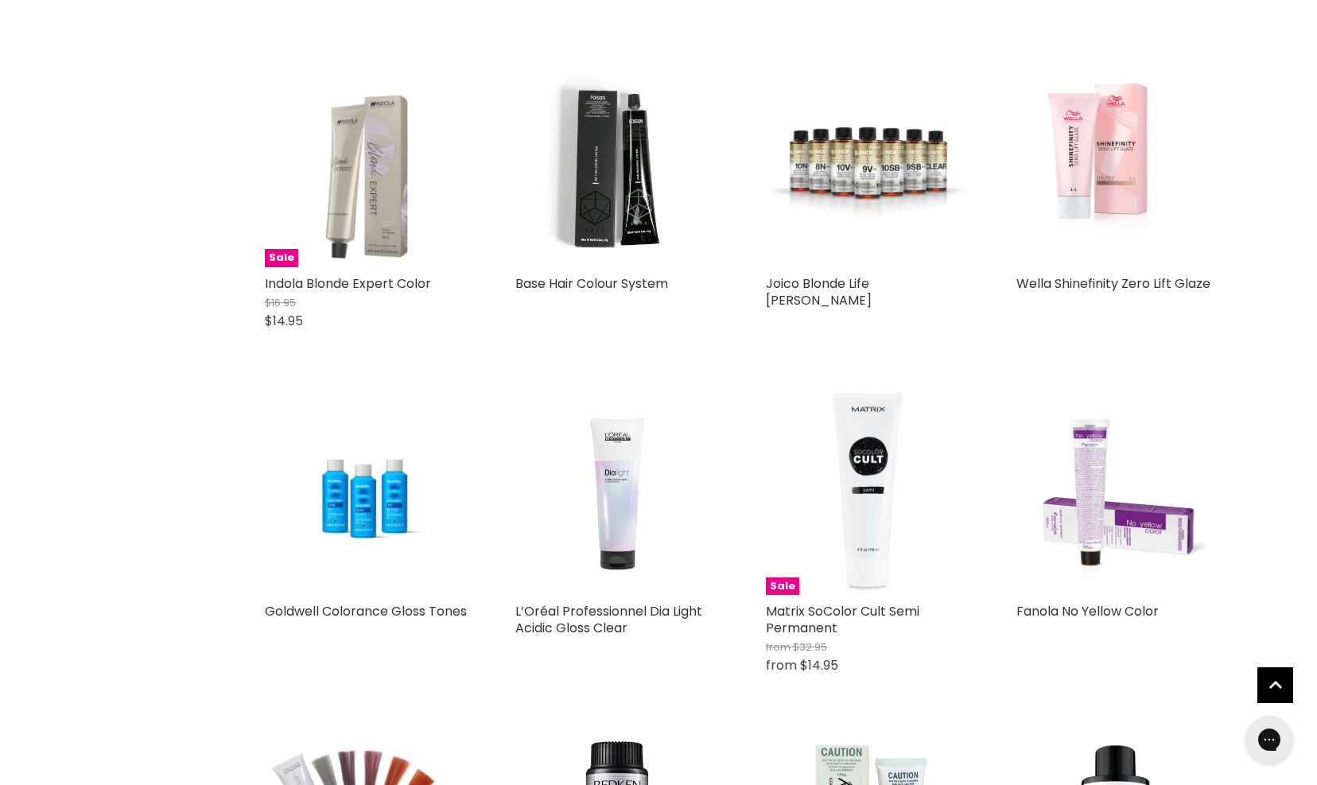
scroll to position [1040, 0]
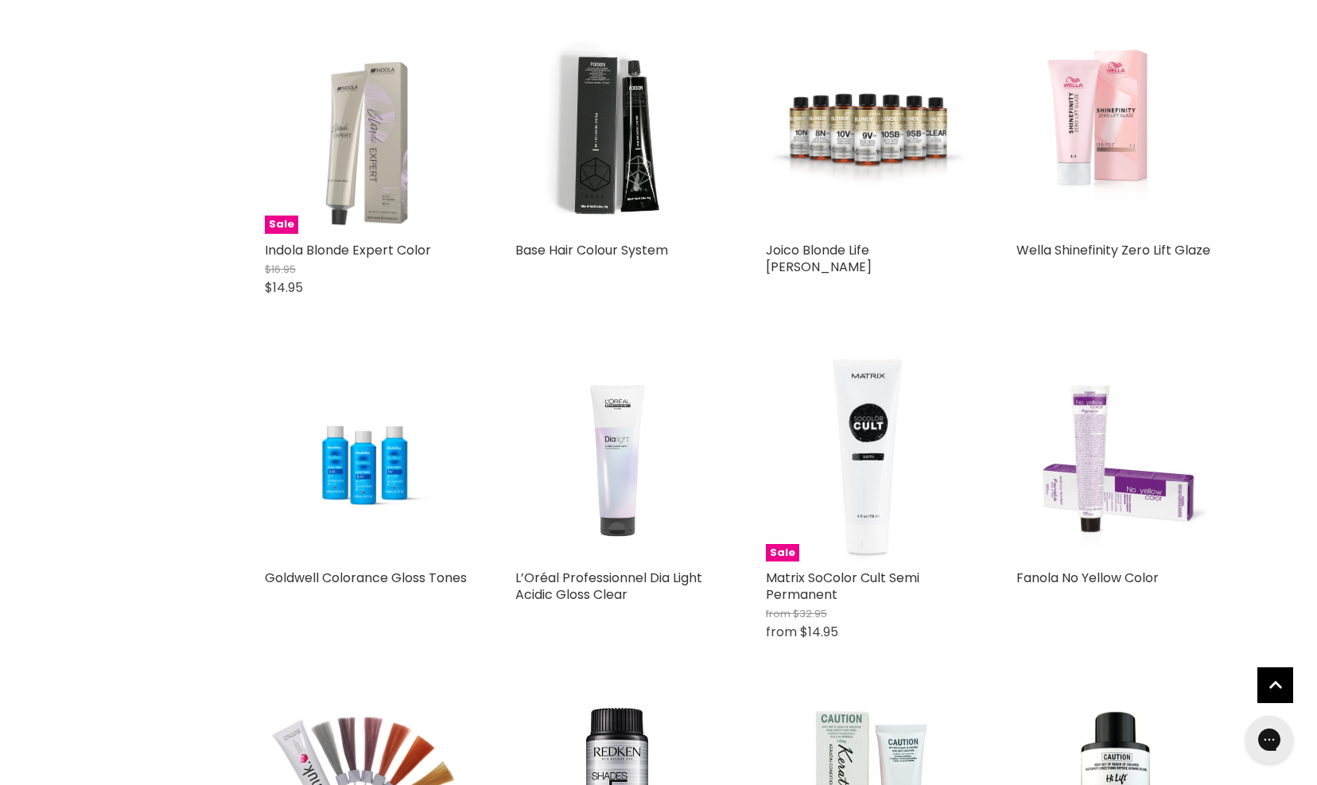
click at [605, 470] on img "Main content" at bounding box center [616, 460] width 203 height 203
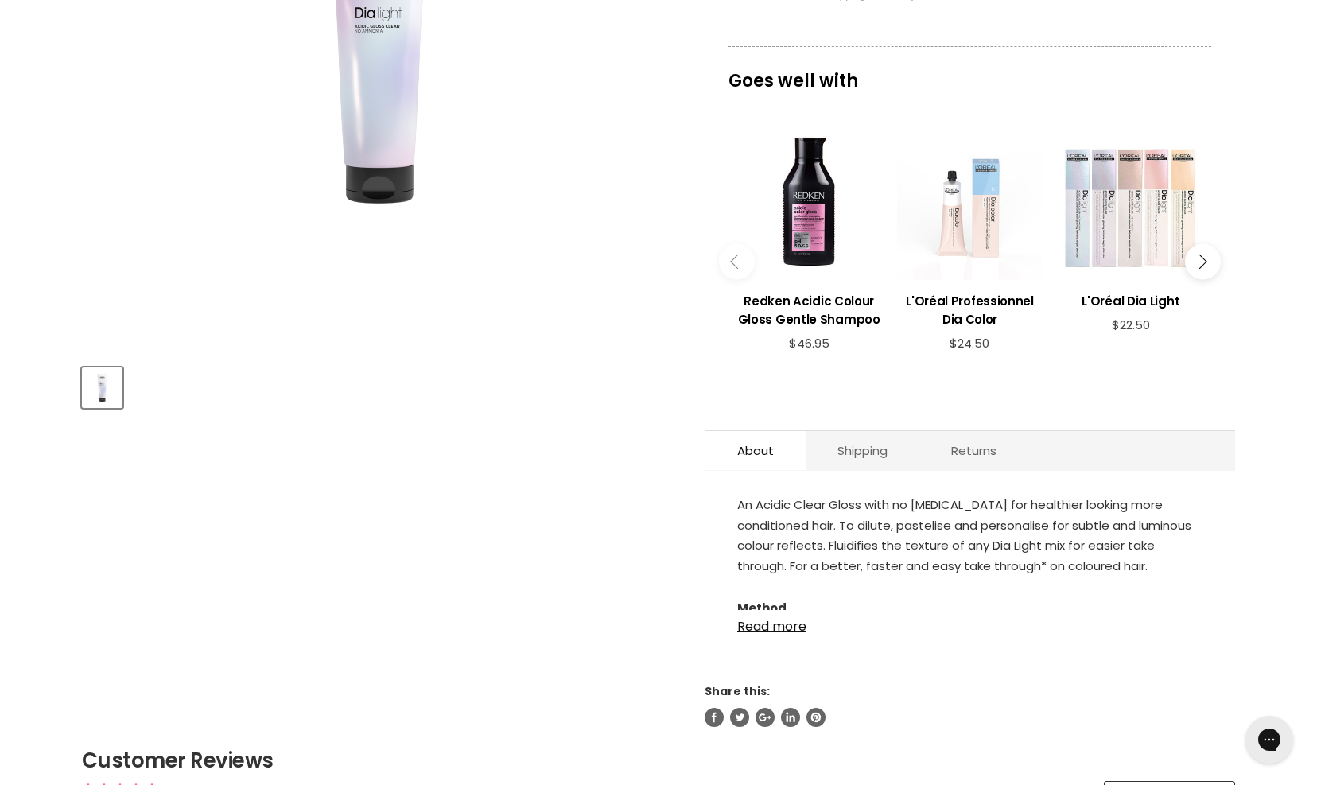
scroll to position [432, 0]
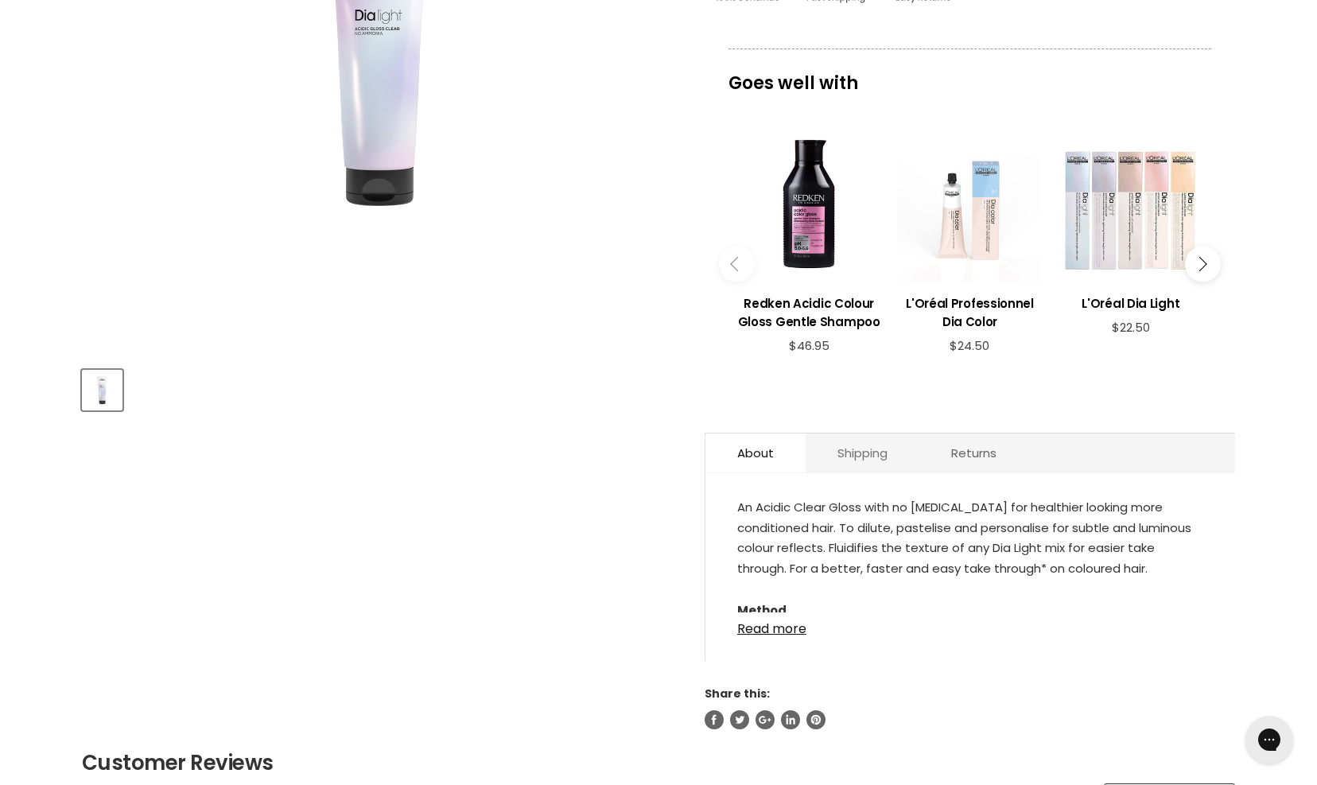
click at [857, 446] on link "Shipping" at bounding box center [862, 452] width 114 height 39
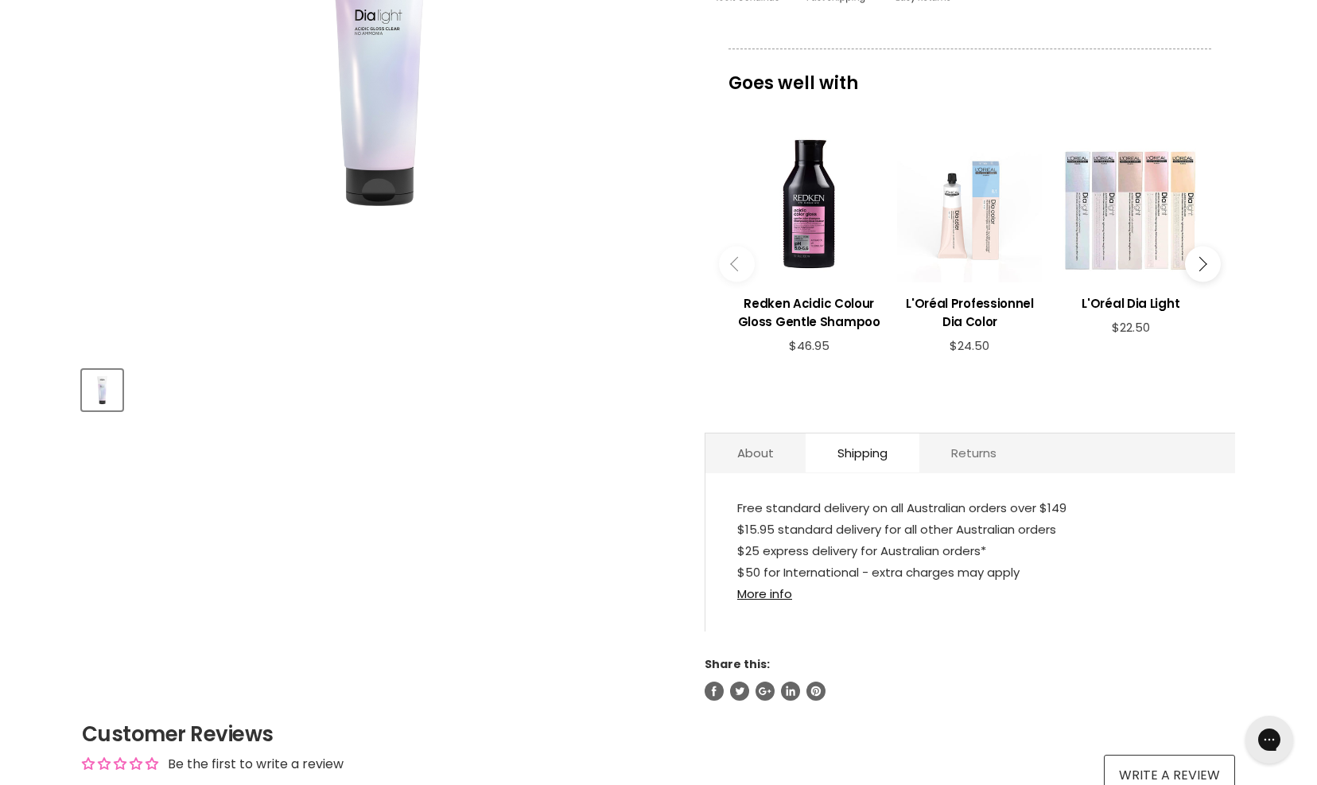
click at [975, 456] on link "Returns" at bounding box center [973, 452] width 109 height 39
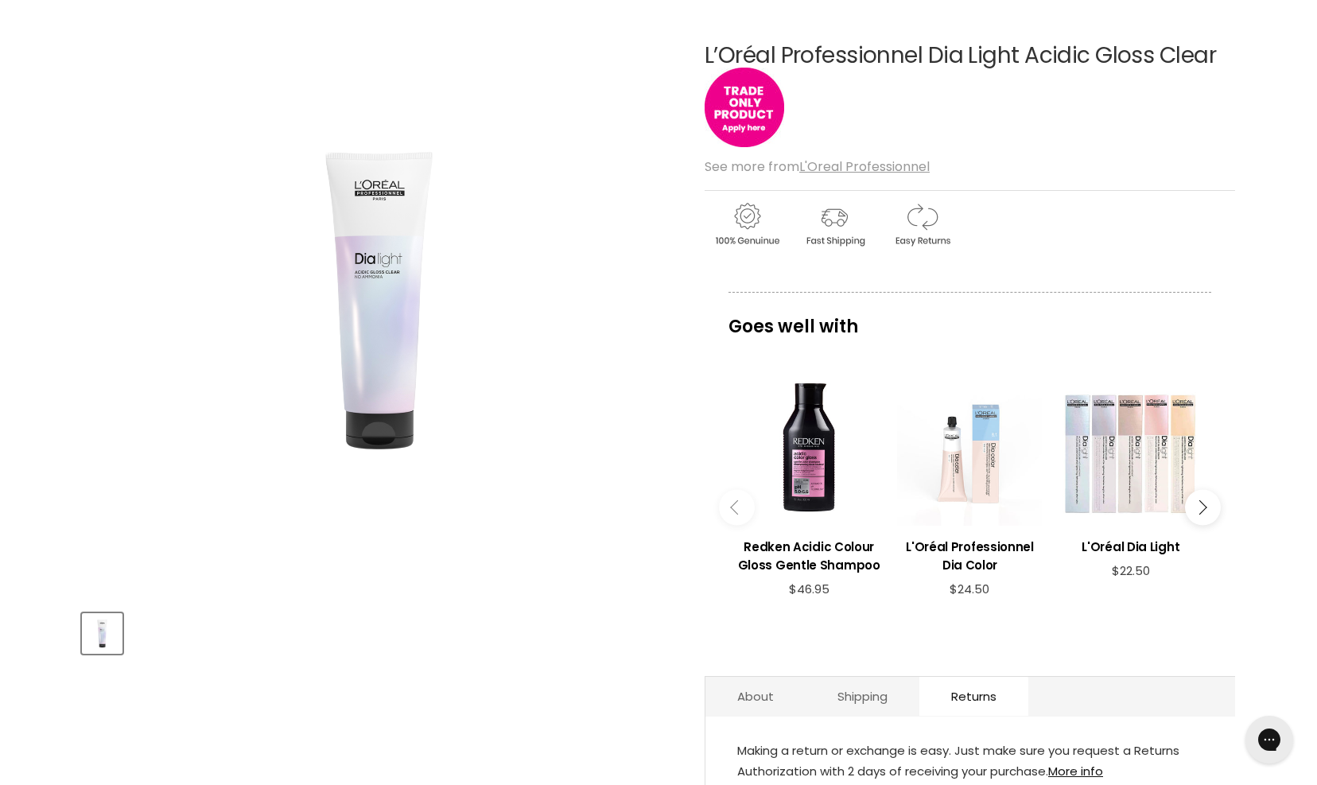
scroll to position [192, 0]
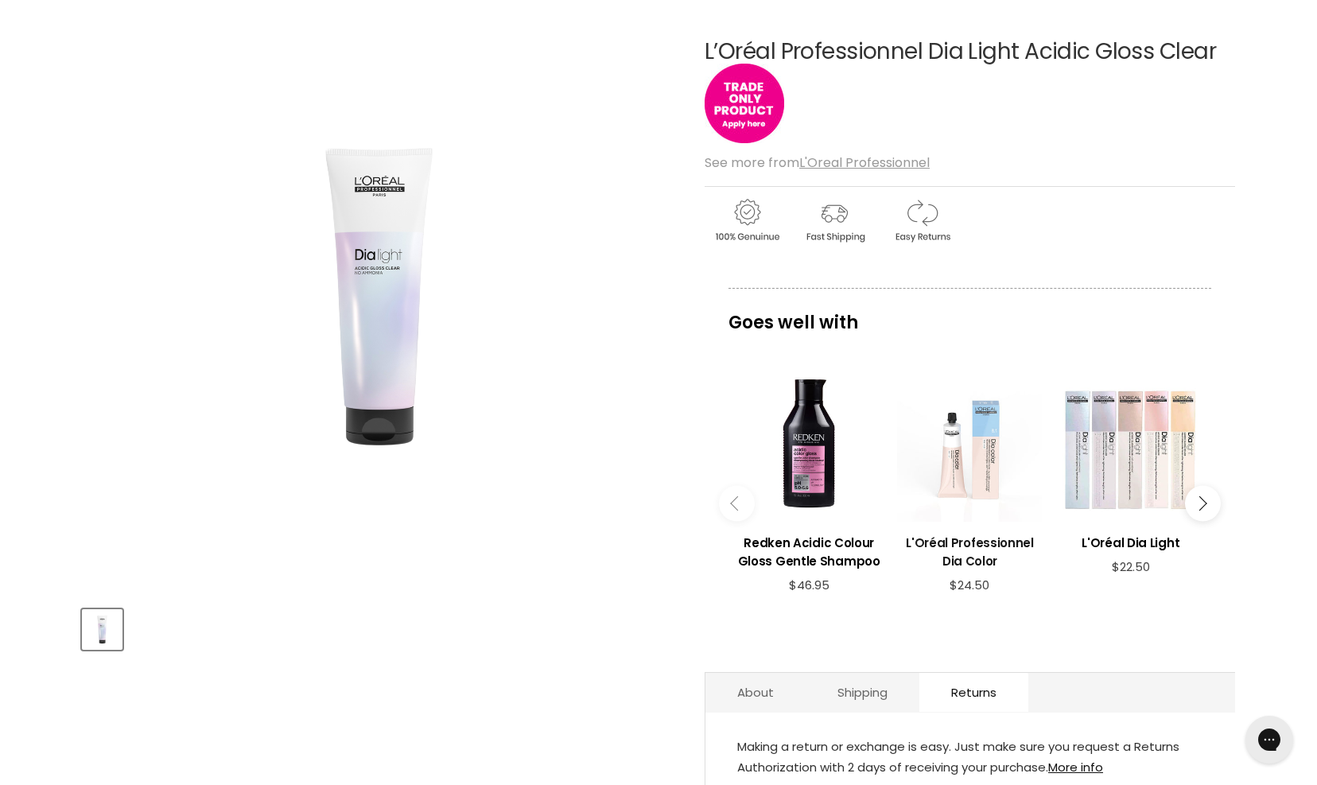
click at [945, 540] on h3 "L'Oréal Professionnel Dia Color" at bounding box center [969, 552] width 145 height 37
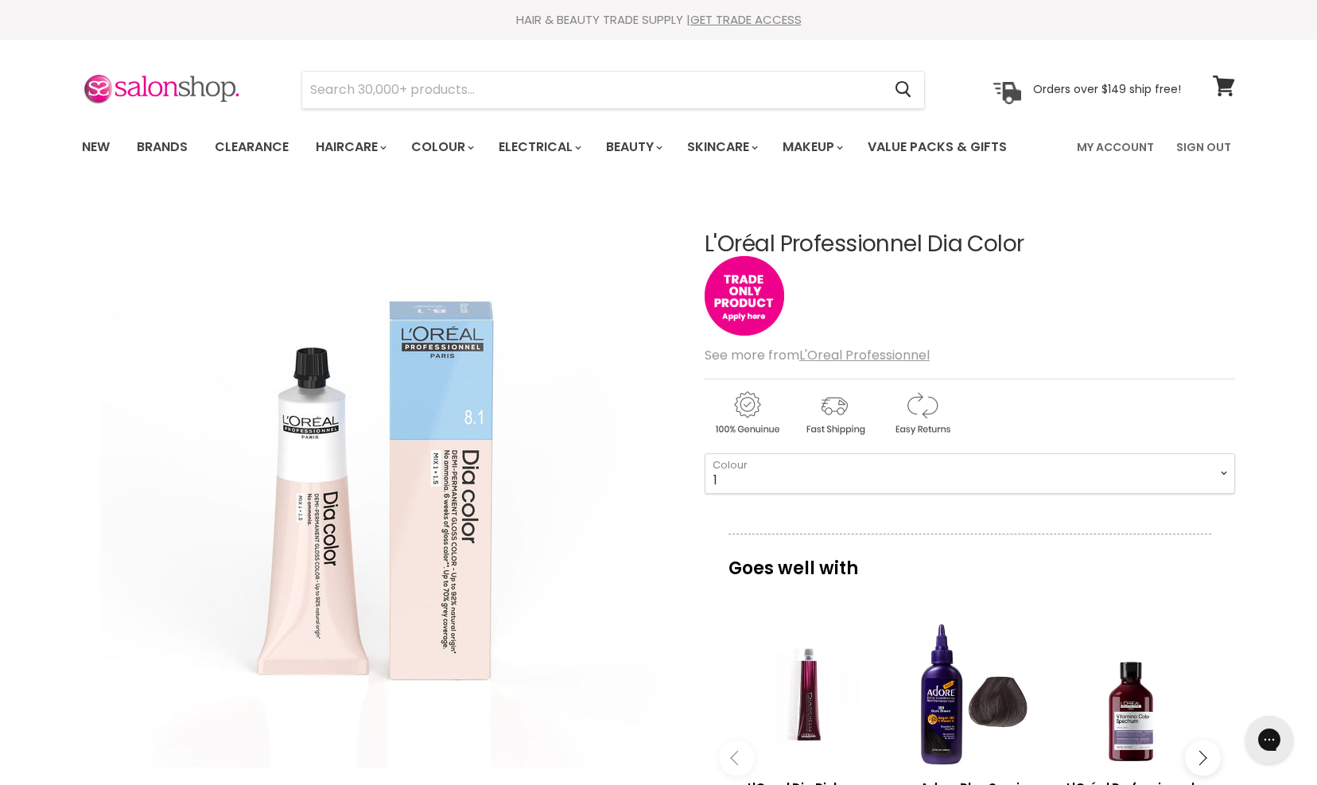
click at [743, 412] on img "Main content" at bounding box center [746, 413] width 84 height 49
click at [1214, 469] on select "1 3 4 4.12 4.15 4.20 4.45 4.62 5 5.1 5.18 5.3 5.35 5.4 5.5" at bounding box center [969, 473] width 530 height 40
click at [704, 453] on select "1 3 4 4.12 4.15 4.20 4.45 4.62 5 5.1 5.18 5.3 5.35 5.4 5.5" at bounding box center [969, 473] width 530 height 40
select select "8.31"
